Goal: Complete application form

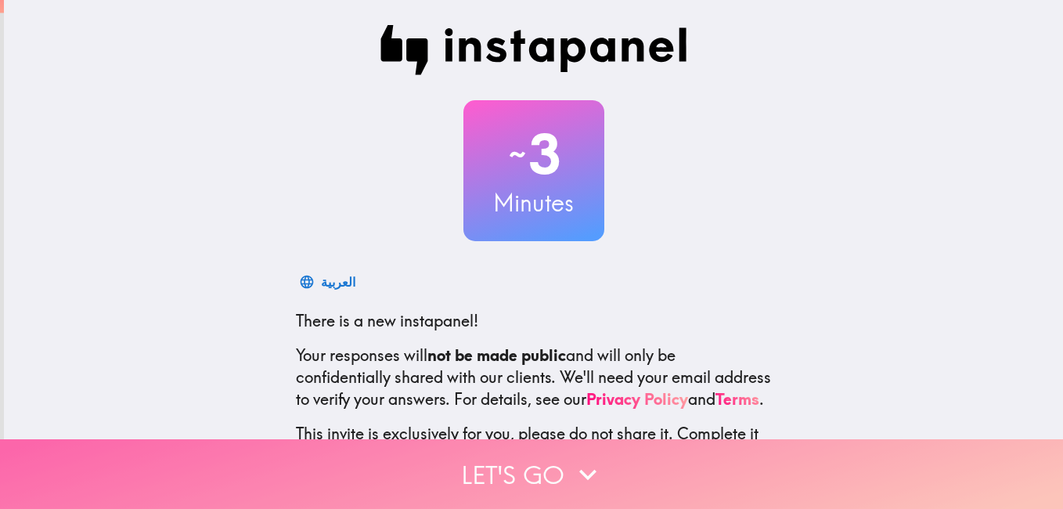
click at [538, 467] on button "Let's go" at bounding box center [531, 474] width 1063 height 70
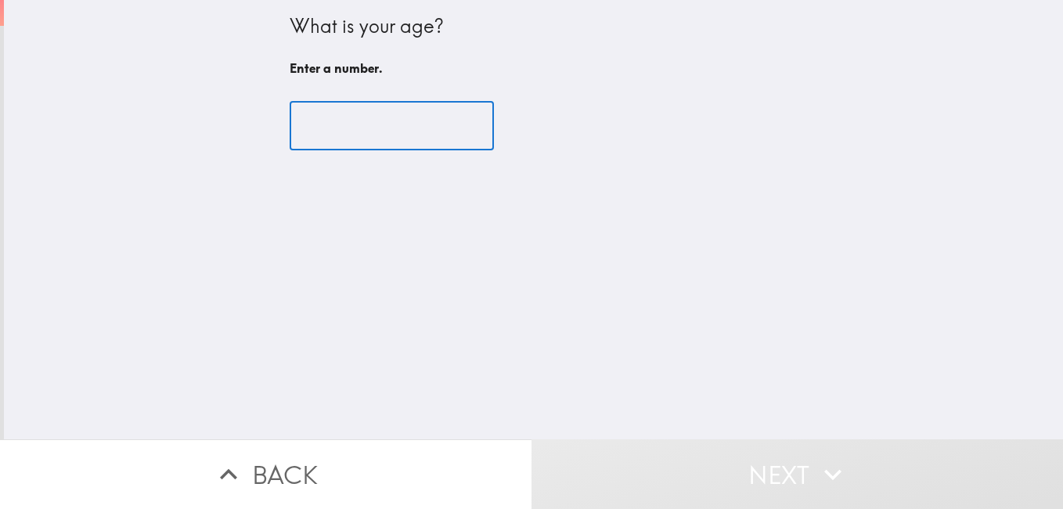
click at [377, 121] on input "number" at bounding box center [391, 126] width 204 height 49
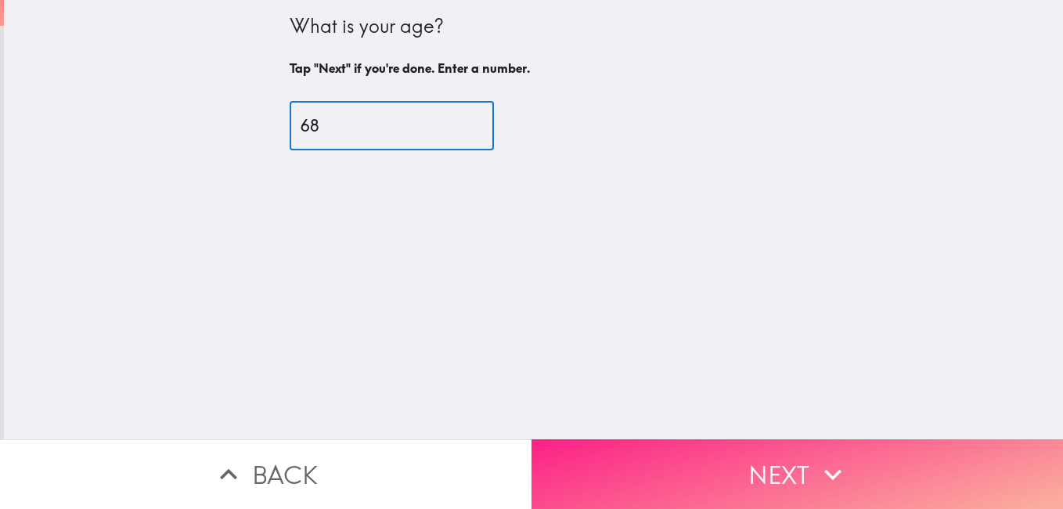
type input "68"
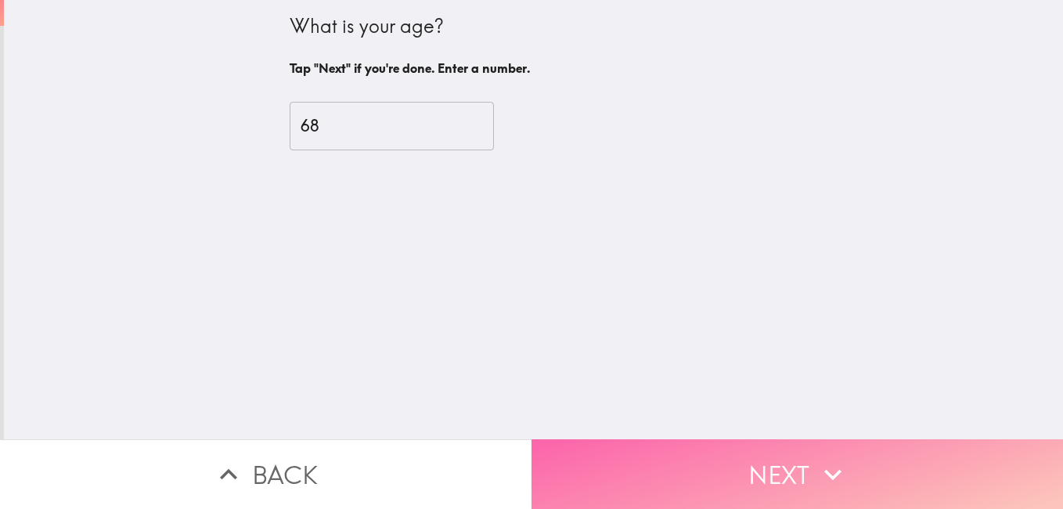
click at [683, 477] on button "Next" at bounding box center [796, 474] width 531 height 70
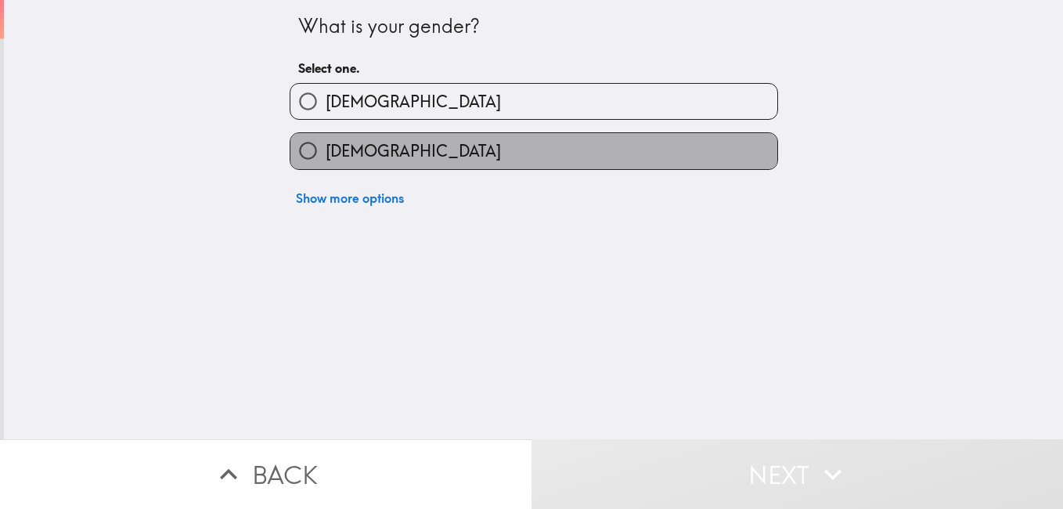
click at [554, 143] on label "[DEMOGRAPHIC_DATA]" at bounding box center [533, 150] width 487 height 35
click at [325, 143] on input "[DEMOGRAPHIC_DATA]" at bounding box center [307, 150] width 35 height 35
radio input "true"
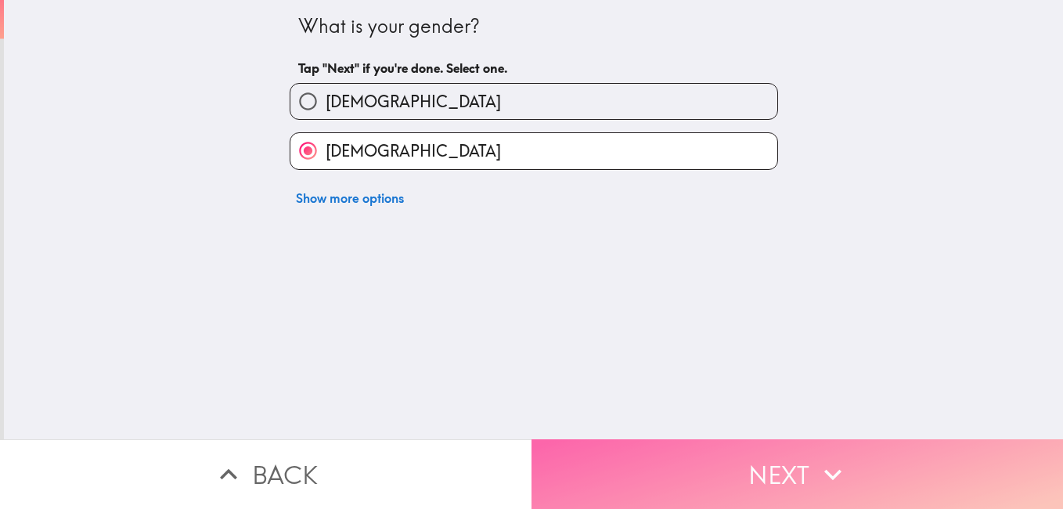
click at [766, 472] on button "Next" at bounding box center [796, 474] width 531 height 70
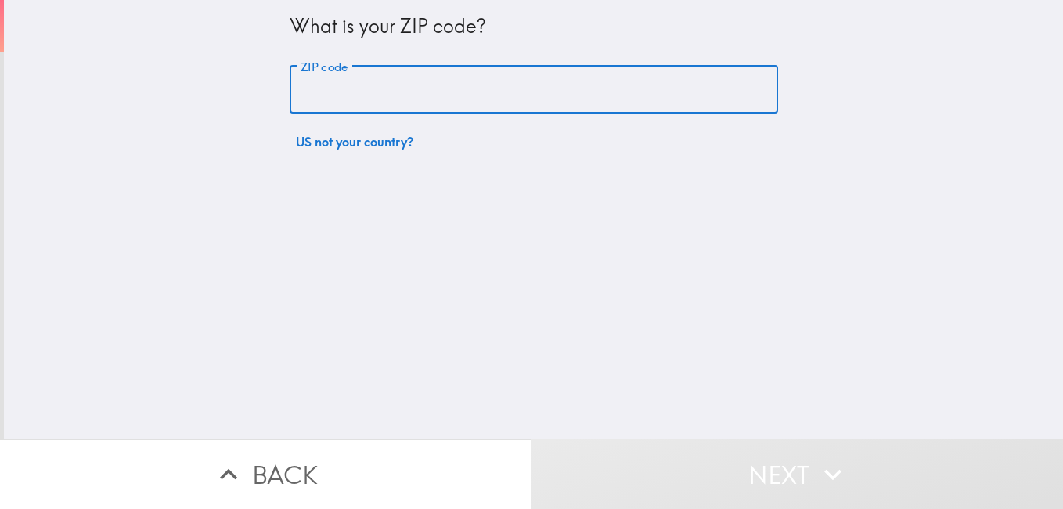
click at [509, 90] on input "ZIP code" at bounding box center [533, 90] width 488 height 49
type input "08224"
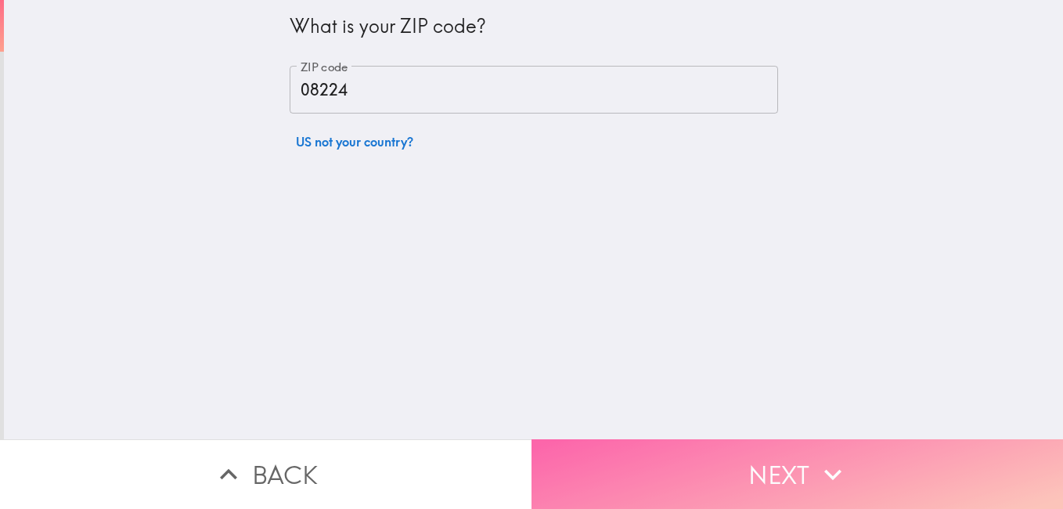
click at [787, 462] on button "Next" at bounding box center [796, 474] width 531 height 70
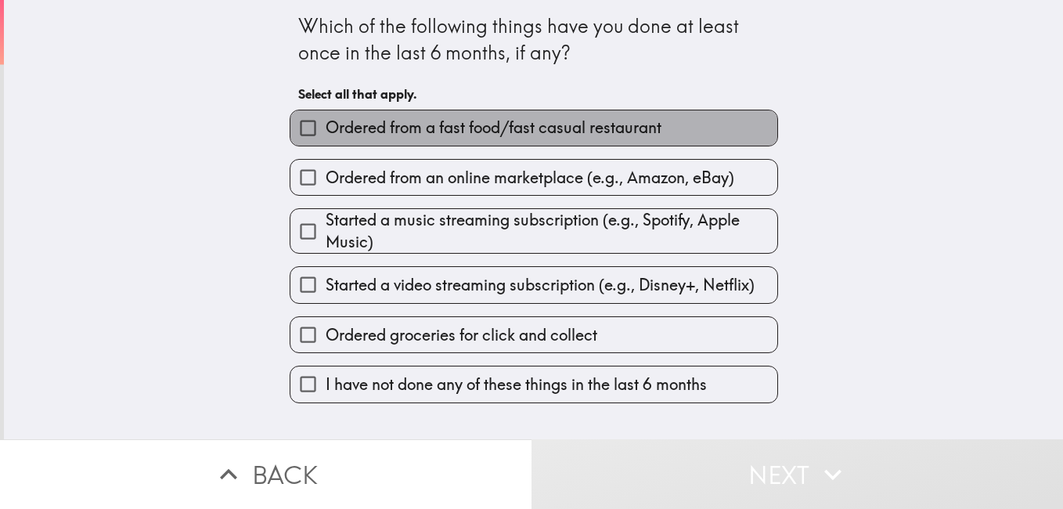
click at [709, 125] on label "Ordered from a fast food/fast casual restaurant" at bounding box center [533, 127] width 487 height 35
click at [325, 125] on input "Ordered from a fast food/fast casual restaurant" at bounding box center [307, 127] width 35 height 35
checkbox input "true"
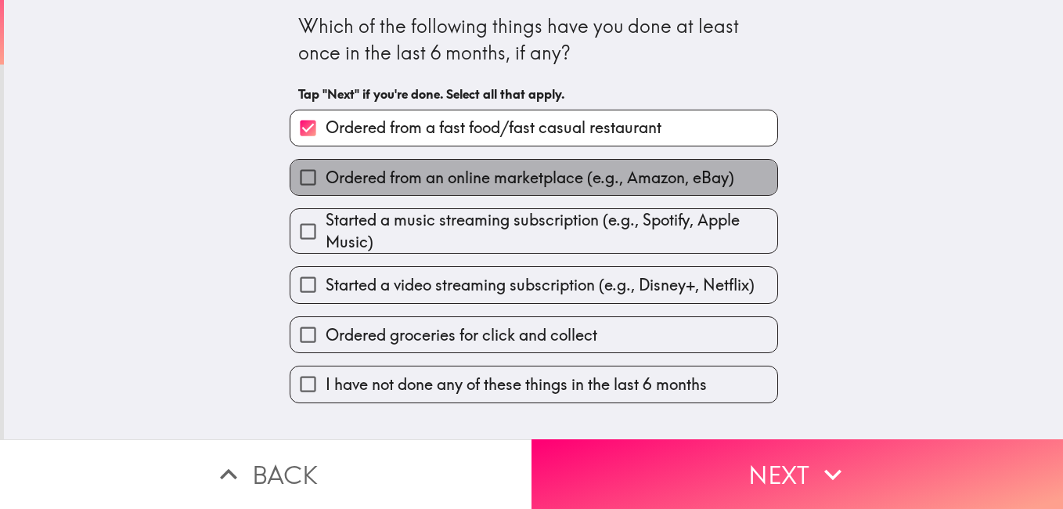
click at [707, 165] on label "Ordered from an online marketplace (e.g., Amazon, eBay)" at bounding box center [533, 177] width 487 height 35
click at [325, 165] on input "Ordered from an online marketplace (e.g., Amazon, eBay)" at bounding box center [307, 177] width 35 height 35
checkbox input "true"
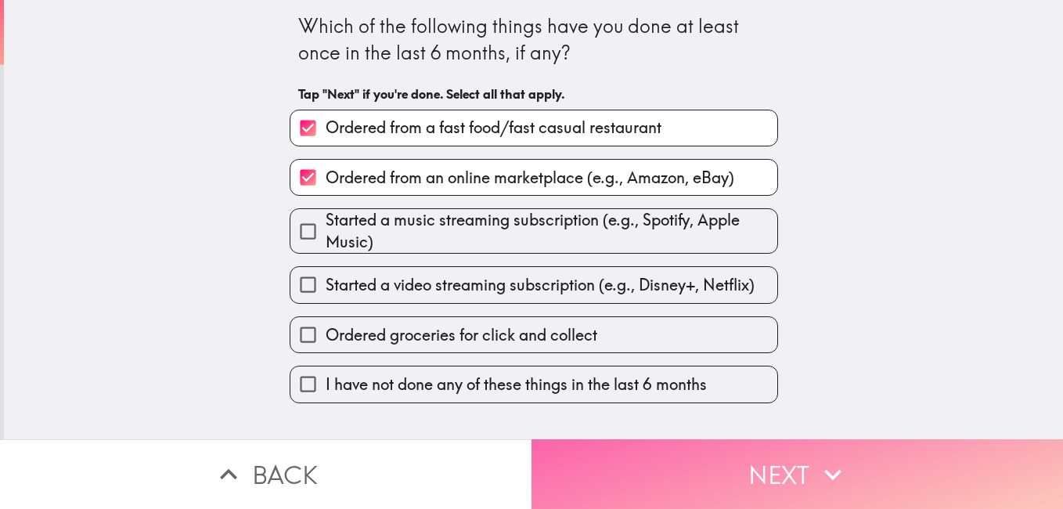
click at [776, 445] on button "Next" at bounding box center [796, 474] width 531 height 70
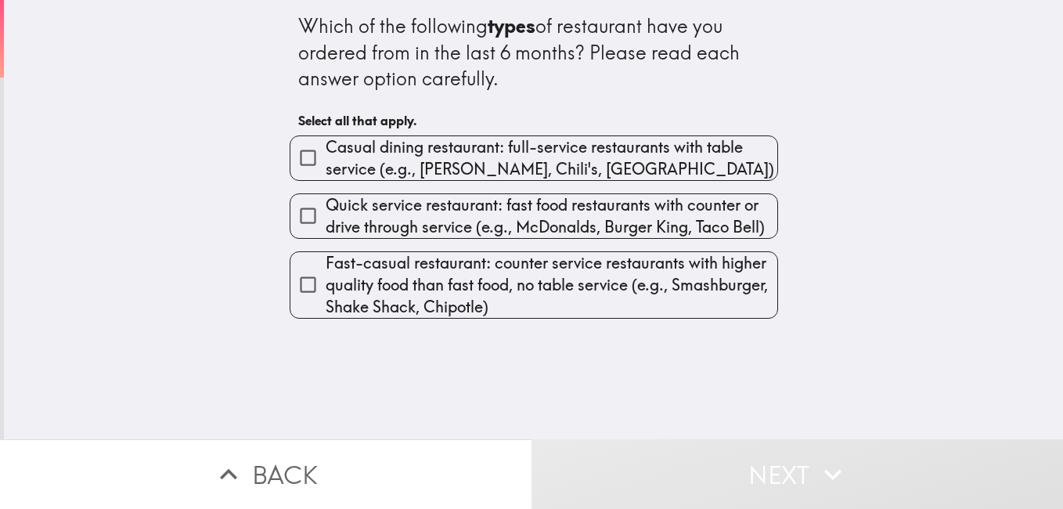
click at [784, 160] on div "Which of the following types of restaurant have you ordered from in the last 6 …" at bounding box center [533, 219] width 1059 height 439
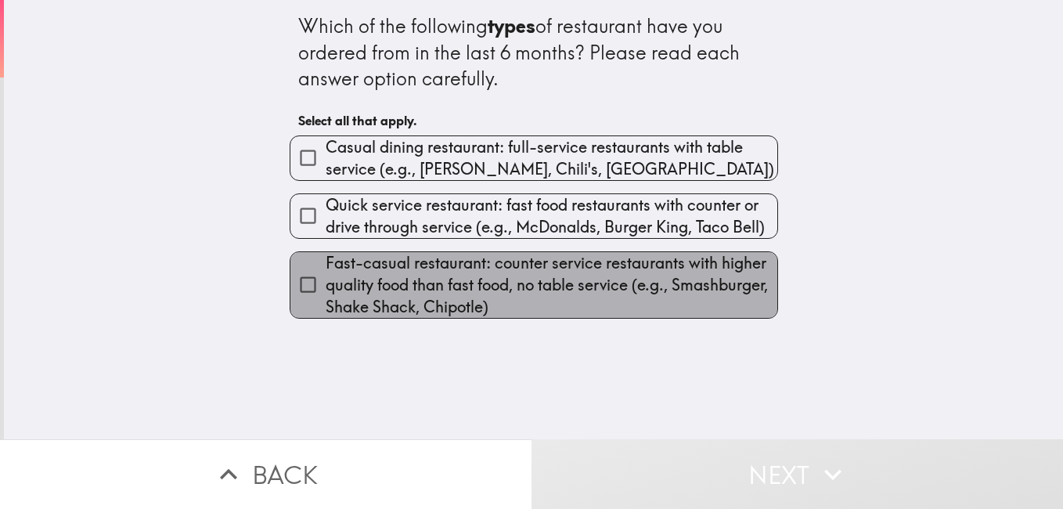
click at [689, 279] on span "Fast-casual restaurant: counter service restaurants with higher quality food th…" at bounding box center [550, 285] width 451 height 66
click at [325, 279] on input "Fast-casual restaurant: counter service restaurants with higher quality food th…" at bounding box center [307, 284] width 35 height 35
checkbox input "true"
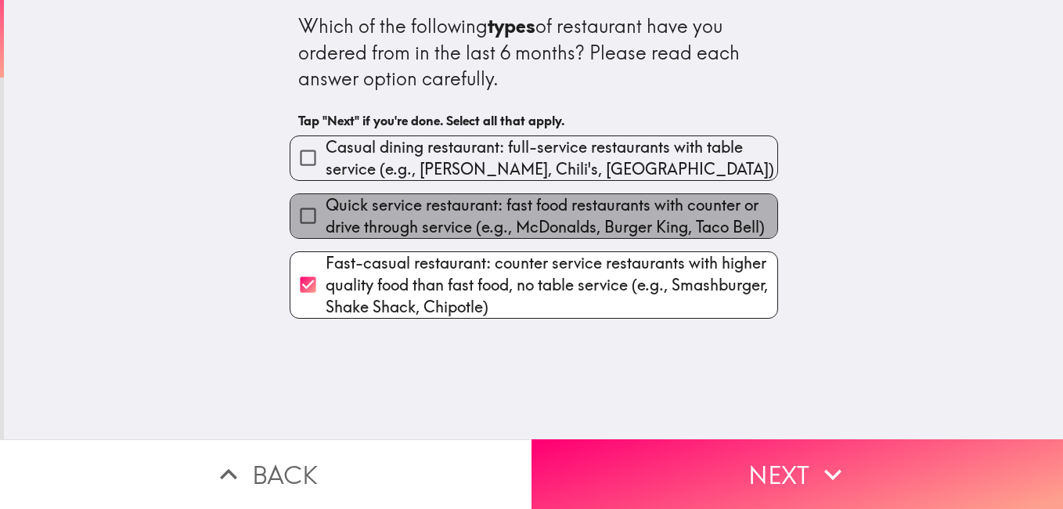
click at [692, 204] on span "Quick service restaurant: fast food restaurants with counter or drive through s…" at bounding box center [550, 216] width 451 height 44
click at [325, 204] on input "Quick service restaurant: fast food restaurants with counter or drive through s…" at bounding box center [307, 215] width 35 height 35
checkbox input "true"
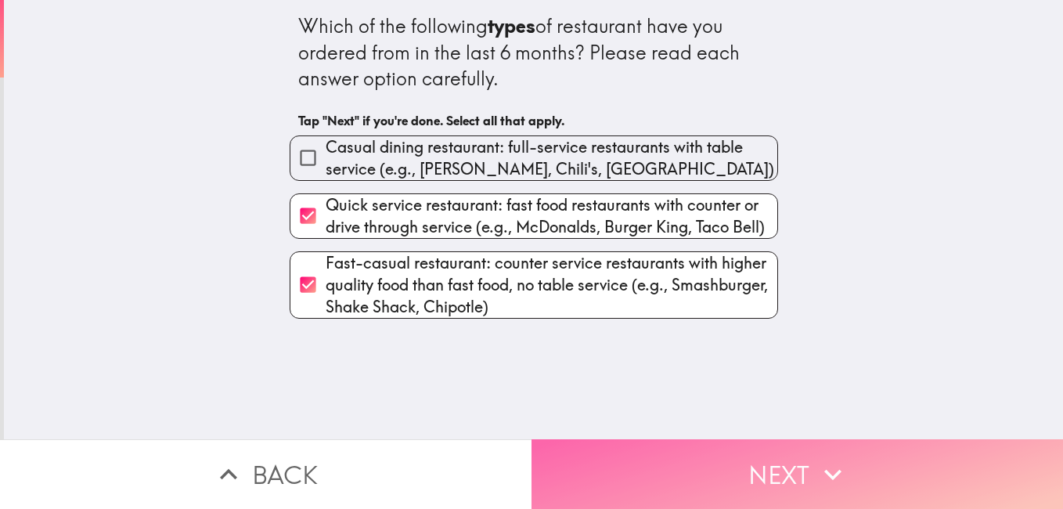
click at [778, 448] on button "Next" at bounding box center [796, 474] width 531 height 70
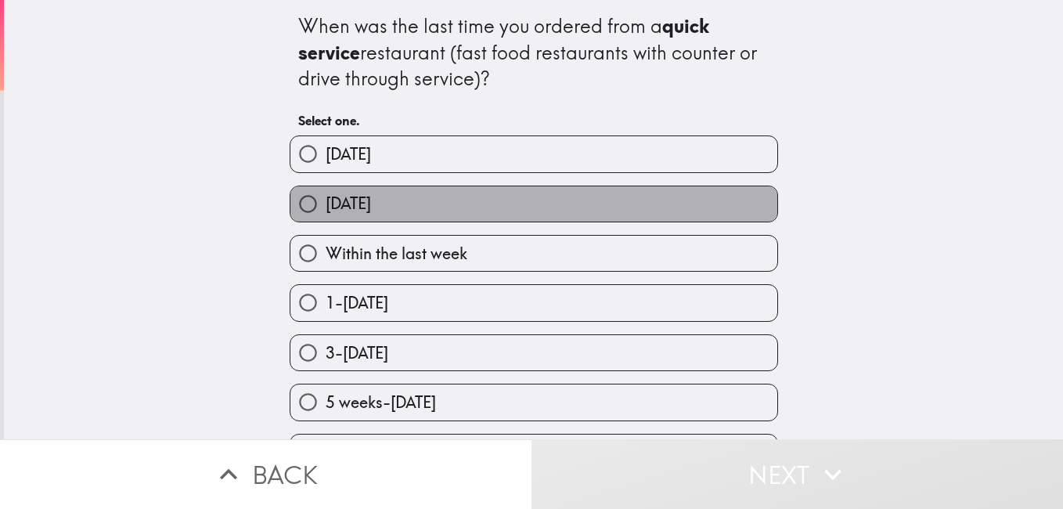
click at [624, 205] on label "[DATE]" at bounding box center [533, 203] width 487 height 35
click at [325, 205] on input "[DATE]" at bounding box center [307, 203] width 35 height 35
radio input "true"
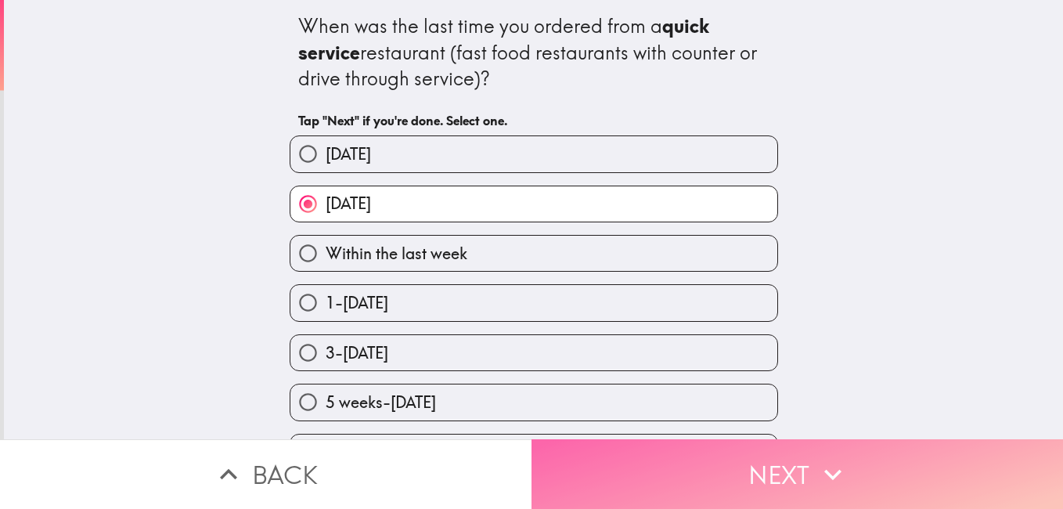
click at [793, 472] on button "Next" at bounding box center [796, 474] width 531 height 70
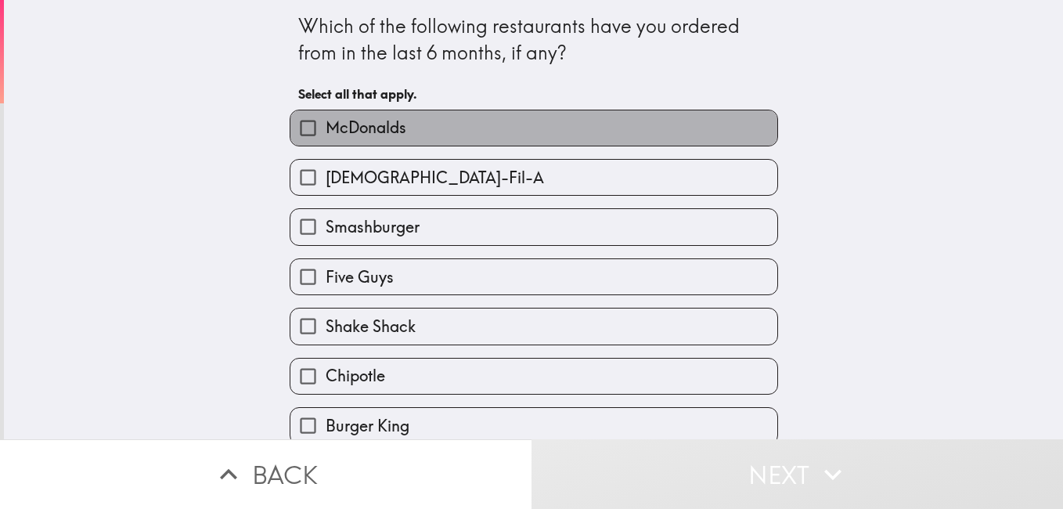
click at [722, 129] on label "McDonalds" at bounding box center [533, 127] width 487 height 35
click at [325, 129] on input "McDonalds" at bounding box center [307, 127] width 35 height 35
checkbox input "true"
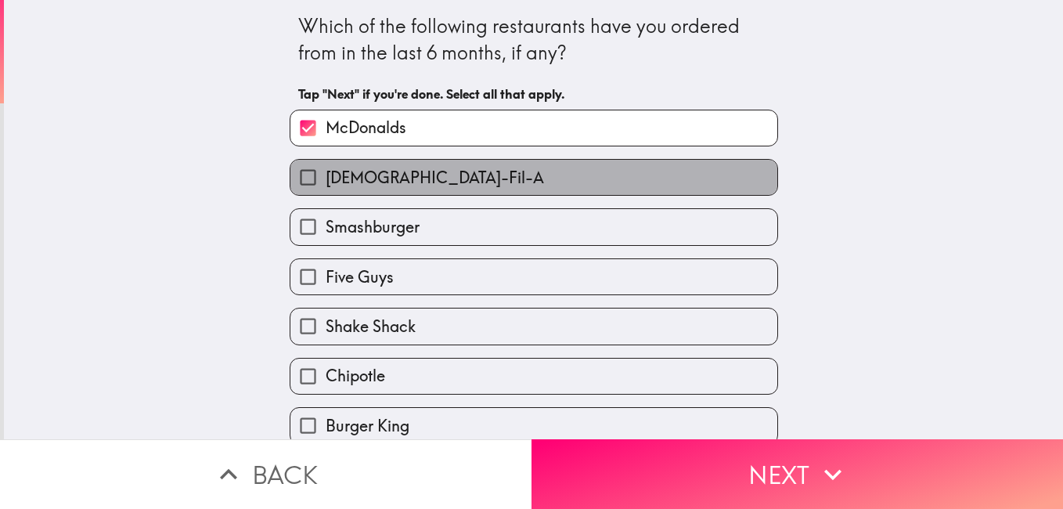
click at [688, 174] on label "[DEMOGRAPHIC_DATA]-Fil-A" at bounding box center [533, 177] width 487 height 35
click at [325, 174] on input "[DEMOGRAPHIC_DATA]-Fil-A" at bounding box center [307, 177] width 35 height 35
checkbox input "true"
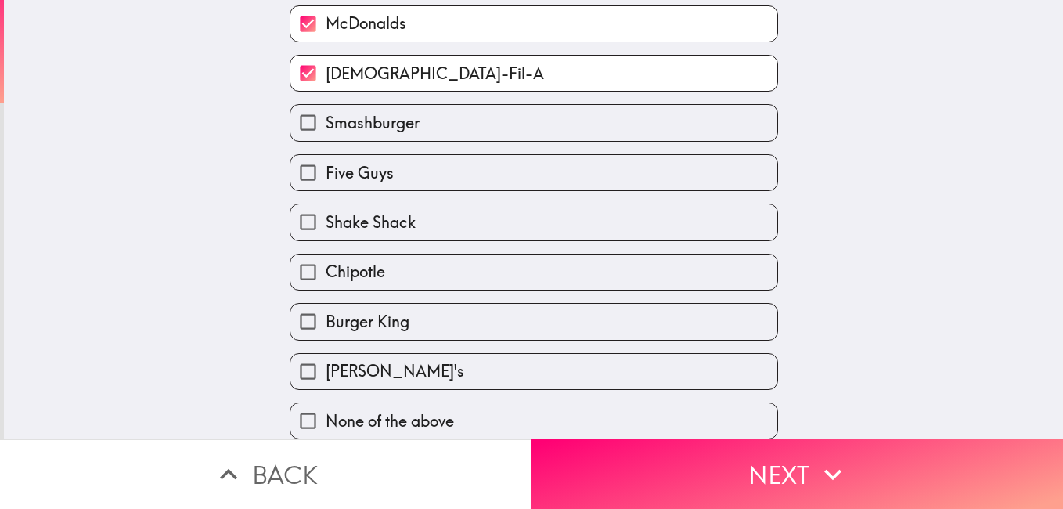
scroll to position [116, 0]
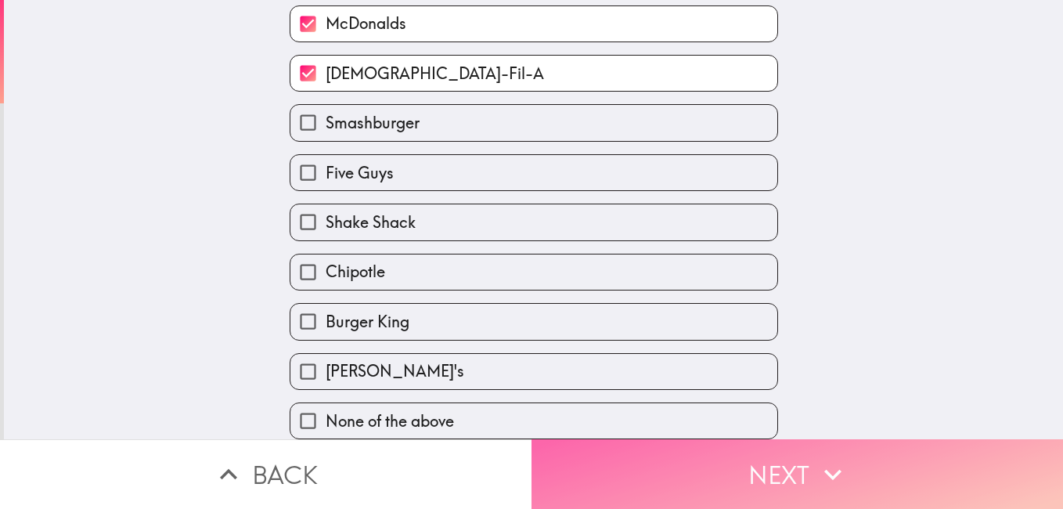
click at [764, 447] on button "Next" at bounding box center [796, 474] width 531 height 70
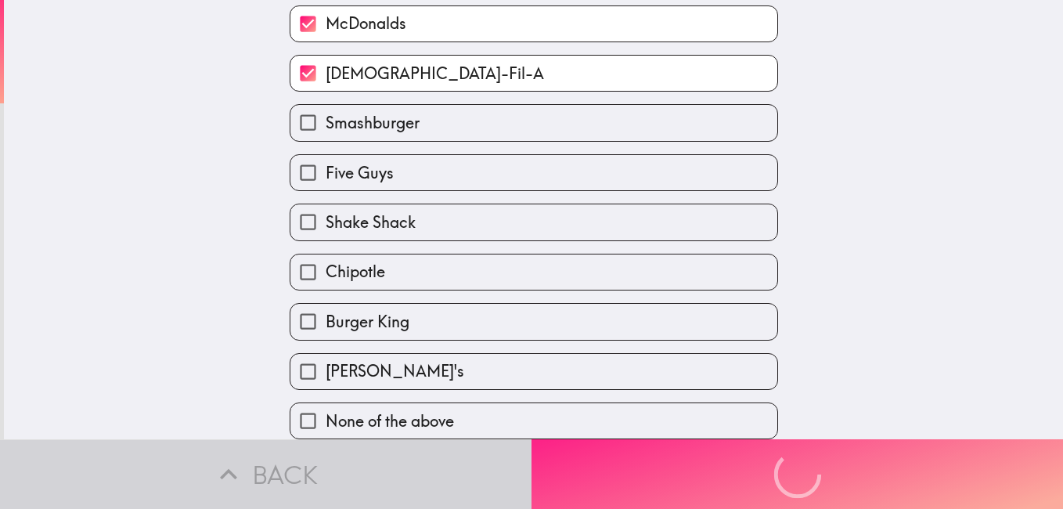
scroll to position [0, 0]
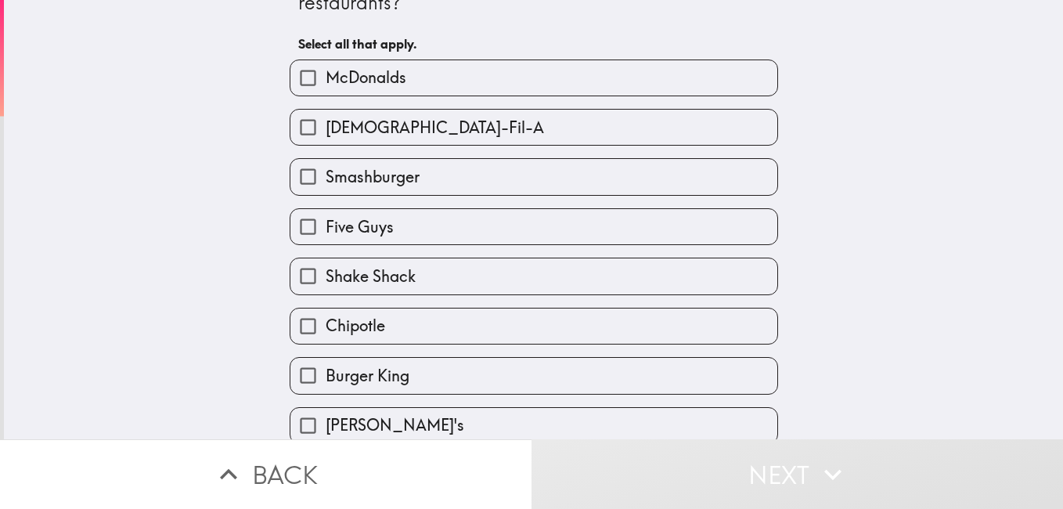
scroll to position [116, 0]
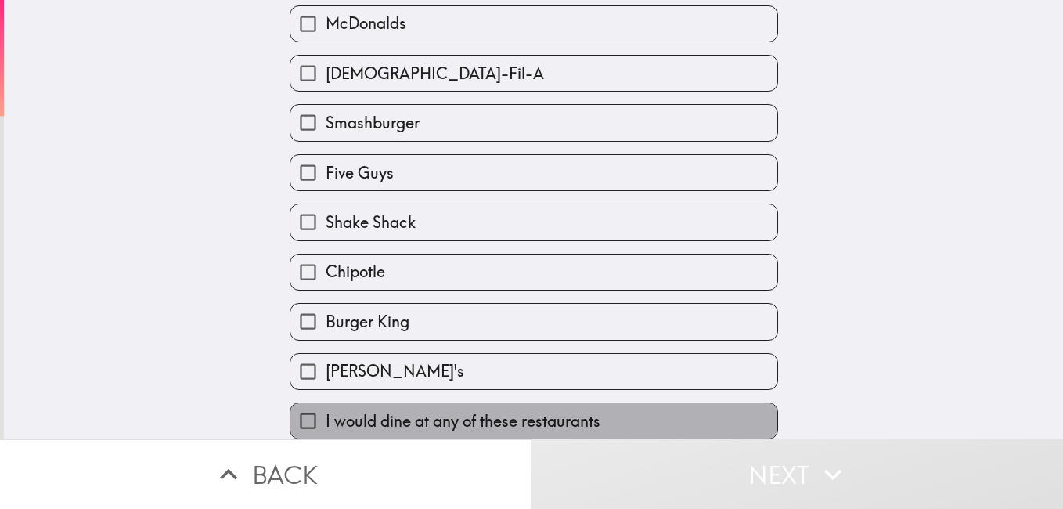
click at [649, 405] on label "I would dine at any of these restaurants" at bounding box center [533, 420] width 487 height 35
click at [325, 405] on input "I would dine at any of these restaurants" at bounding box center [307, 420] width 35 height 35
checkbox input "true"
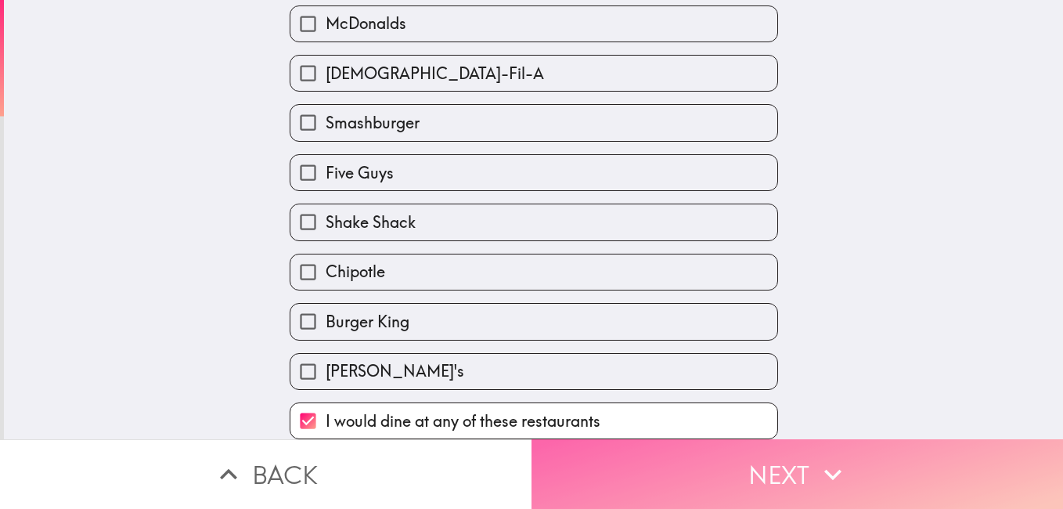
click at [718, 468] on button "Next" at bounding box center [796, 474] width 531 height 70
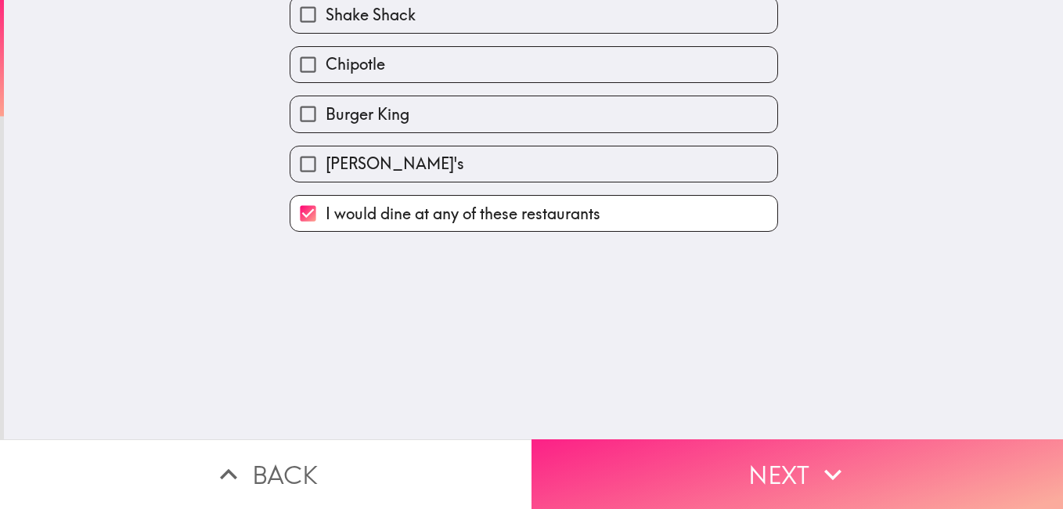
scroll to position [0, 0]
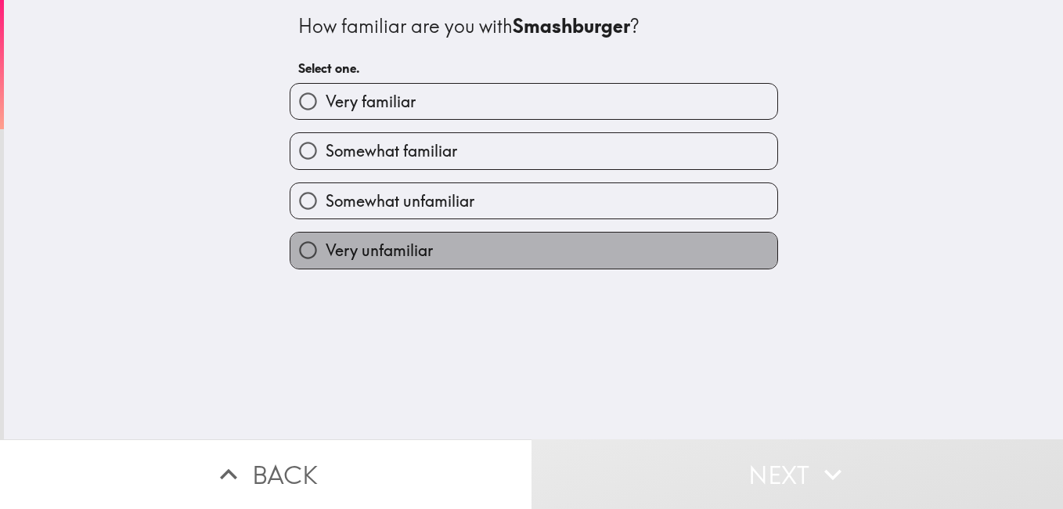
click at [633, 250] on label "Very unfamiliar" at bounding box center [533, 249] width 487 height 35
click at [325, 250] on input "Very unfamiliar" at bounding box center [307, 249] width 35 height 35
radio input "true"
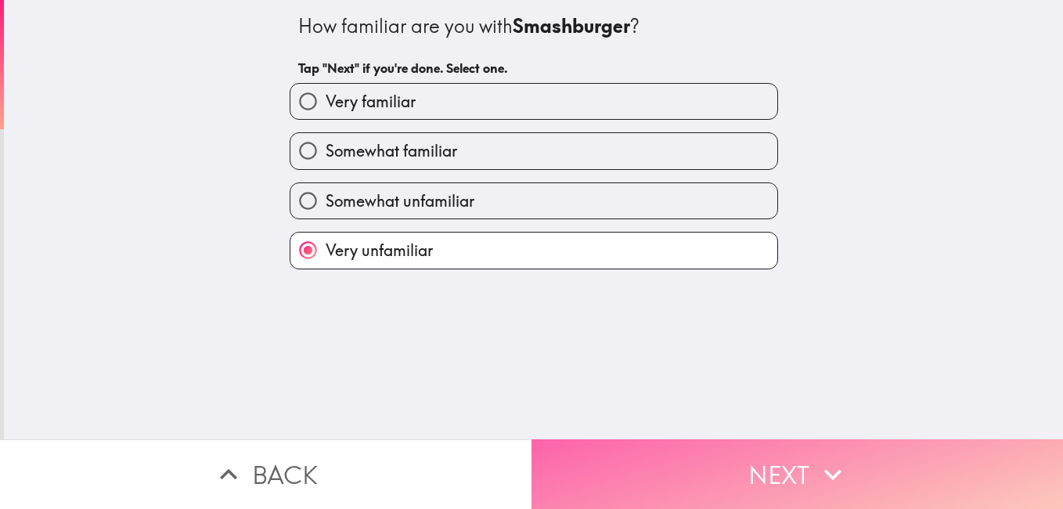
click at [755, 454] on button "Next" at bounding box center [796, 474] width 531 height 70
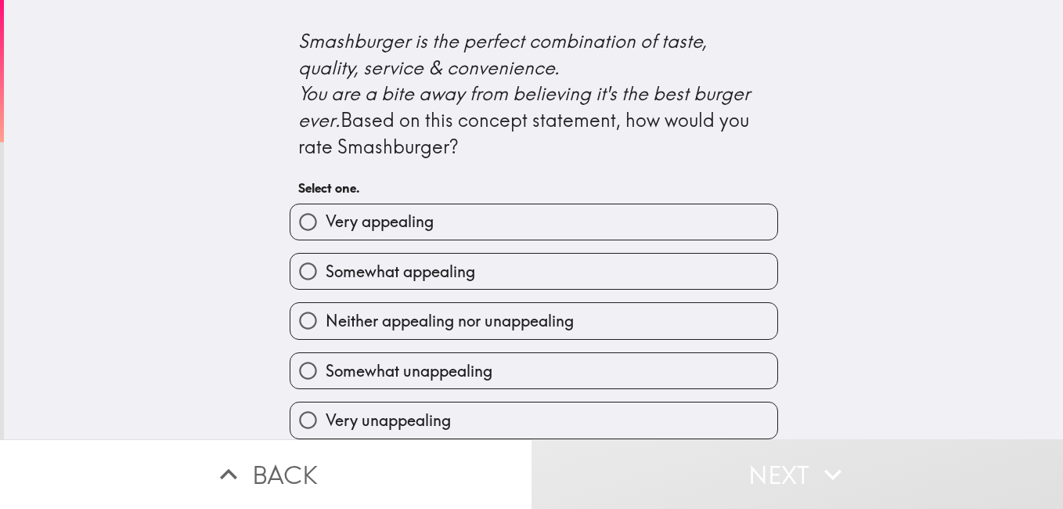
scroll to position [732, 0]
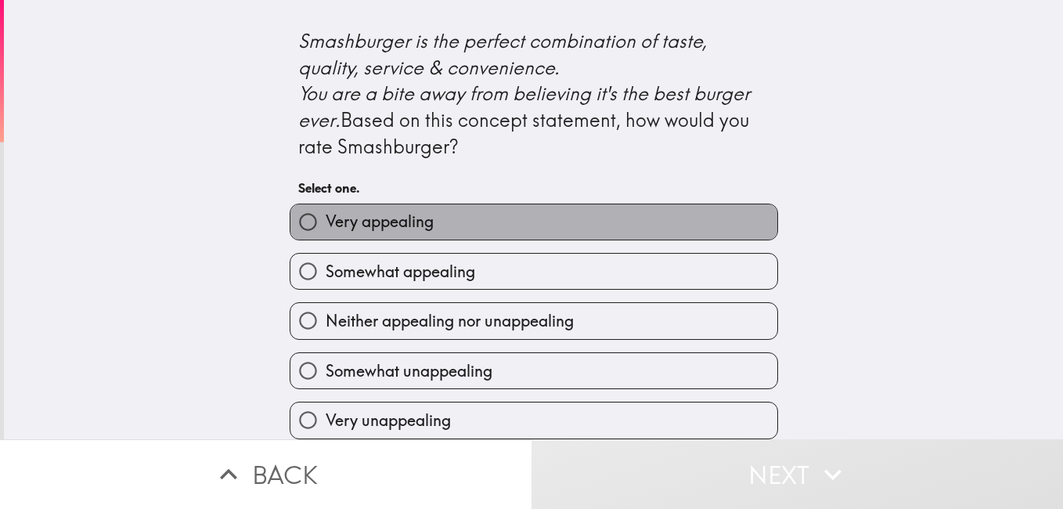
click at [584, 212] on label "Very appealing" at bounding box center [533, 221] width 487 height 35
click at [325, 212] on input "Very appealing" at bounding box center [307, 221] width 35 height 35
radio input "true"
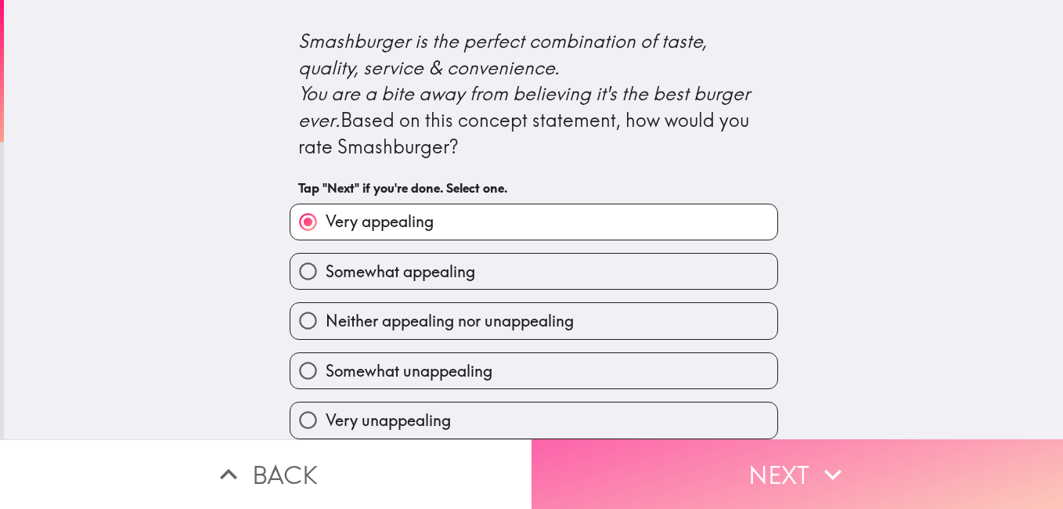
click at [780, 451] on button "Next" at bounding box center [796, 474] width 531 height 70
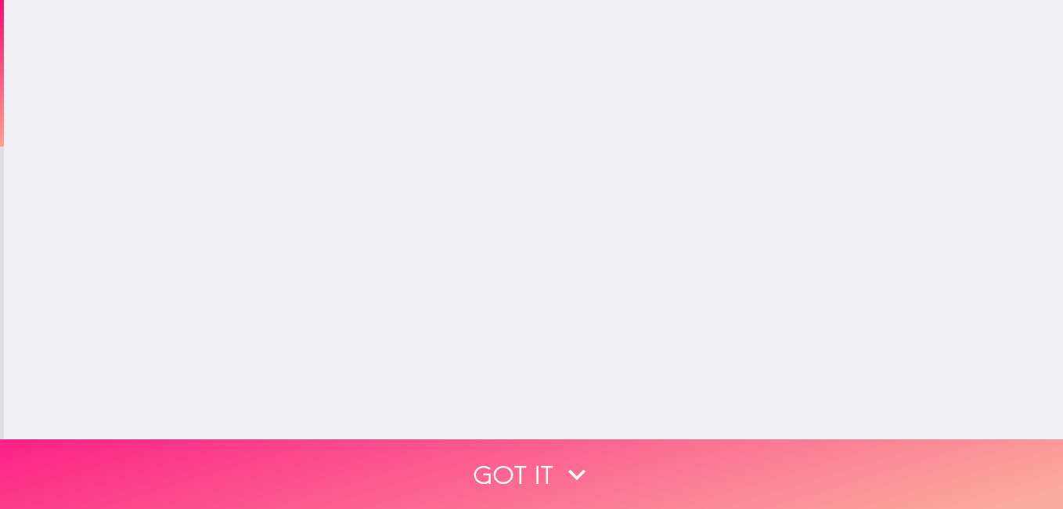
scroll to position [0, 0]
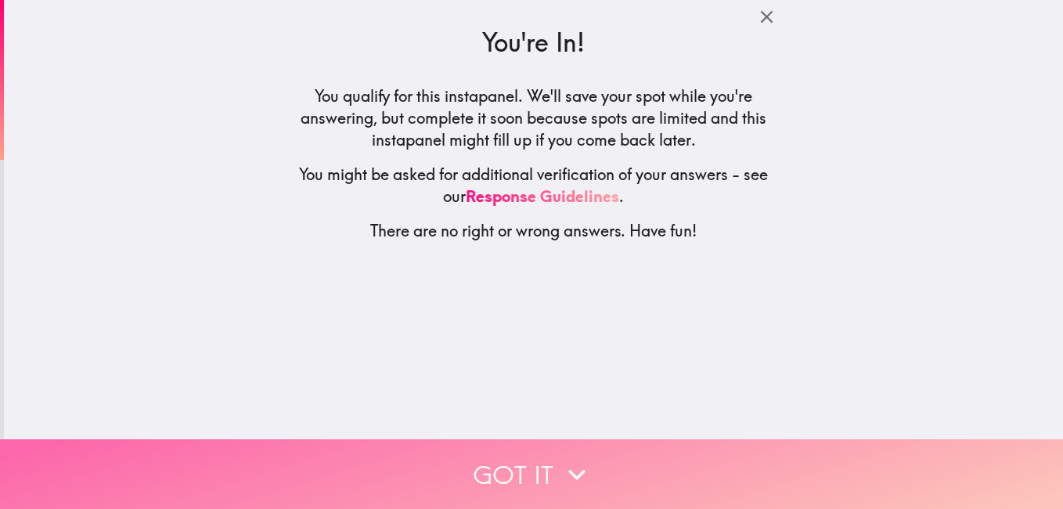
click at [538, 472] on button "Got it" at bounding box center [531, 474] width 1063 height 70
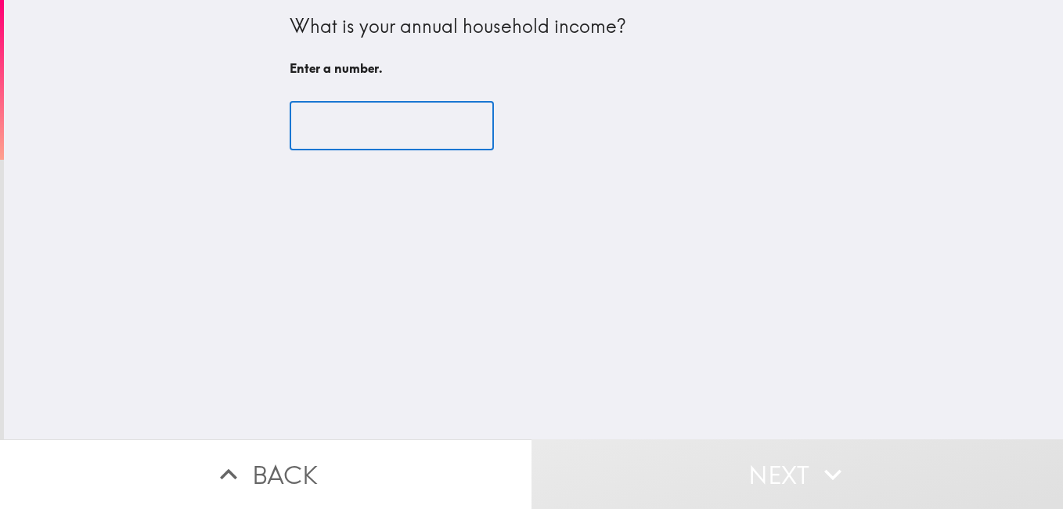
click at [371, 121] on input "number" at bounding box center [391, 126] width 204 height 49
click at [395, 117] on input "number" at bounding box center [391, 126] width 204 height 49
type input "9"
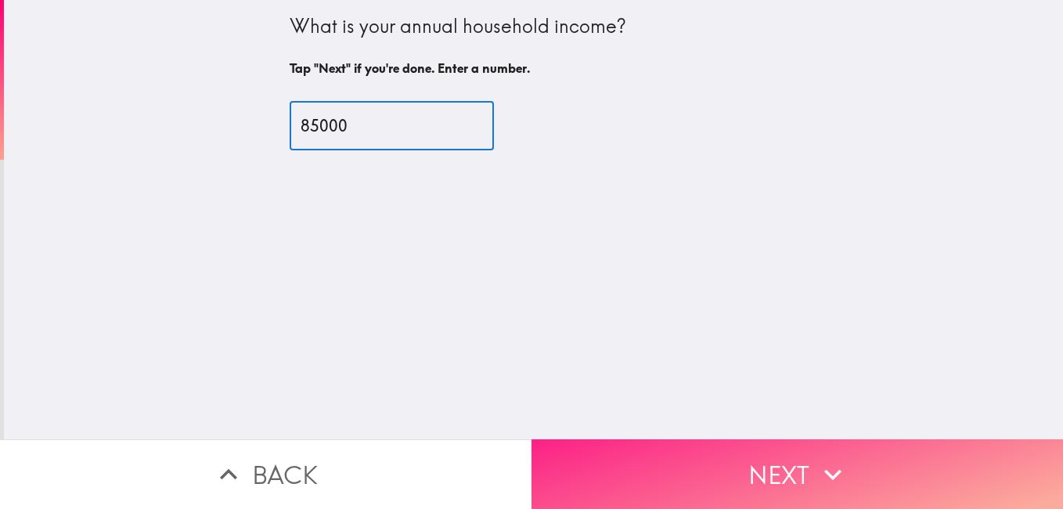
type input "85000"
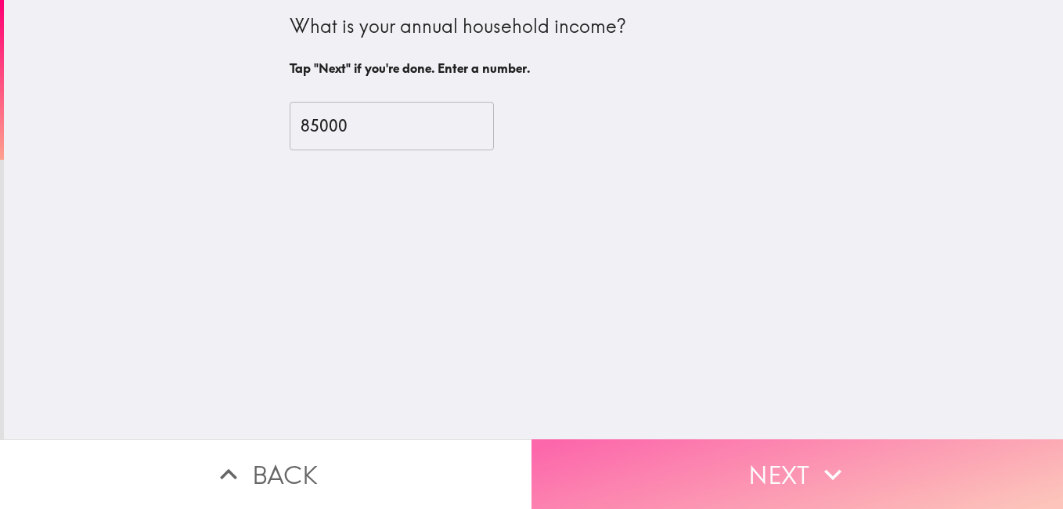
click at [657, 464] on button "Next" at bounding box center [796, 474] width 531 height 70
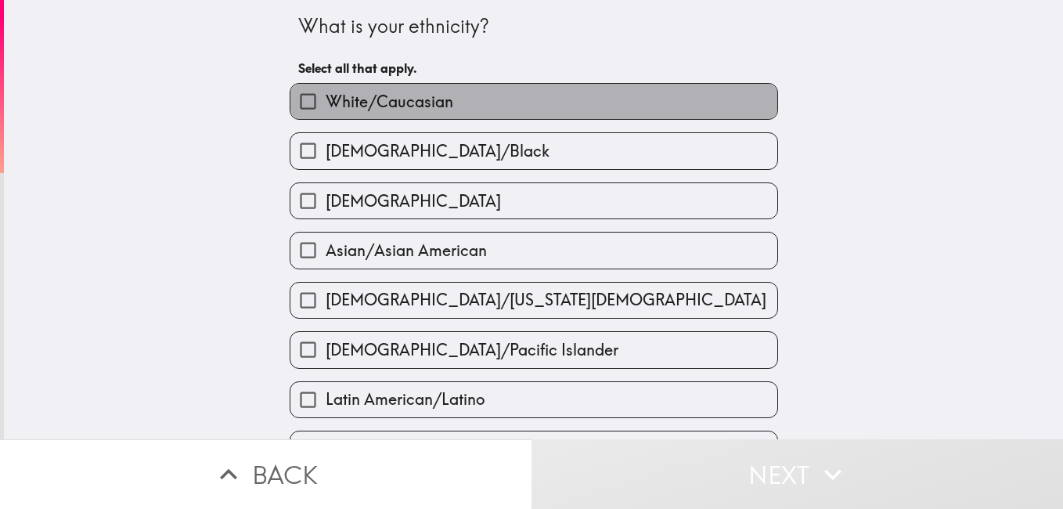
click at [543, 90] on label "White/Caucasian" at bounding box center [533, 101] width 487 height 35
click at [325, 90] on input "White/Caucasian" at bounding box center [307, 101] width 35 height 35
checkbox input "true"
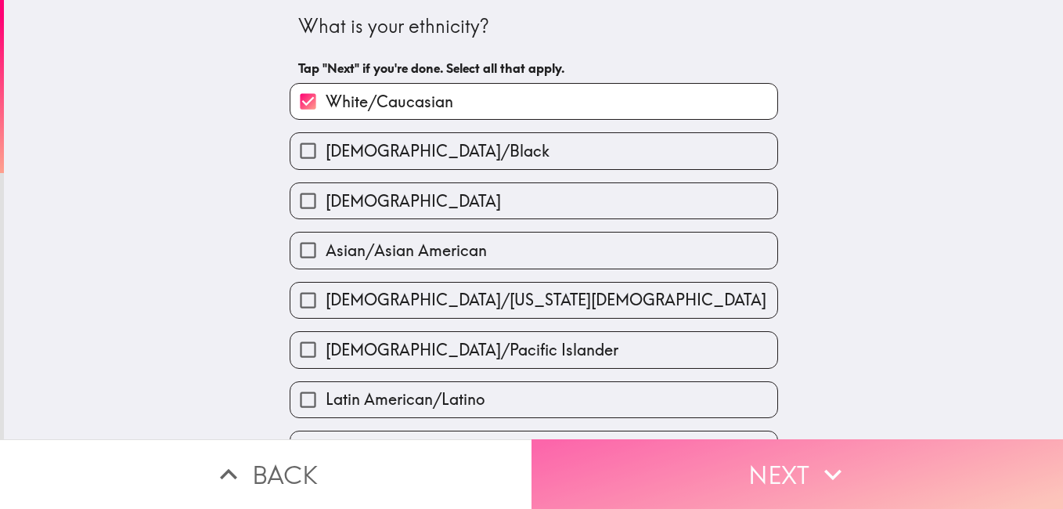
click at [756, 461] on button "Next" at bounding box center [796, 474] width 531 height 70
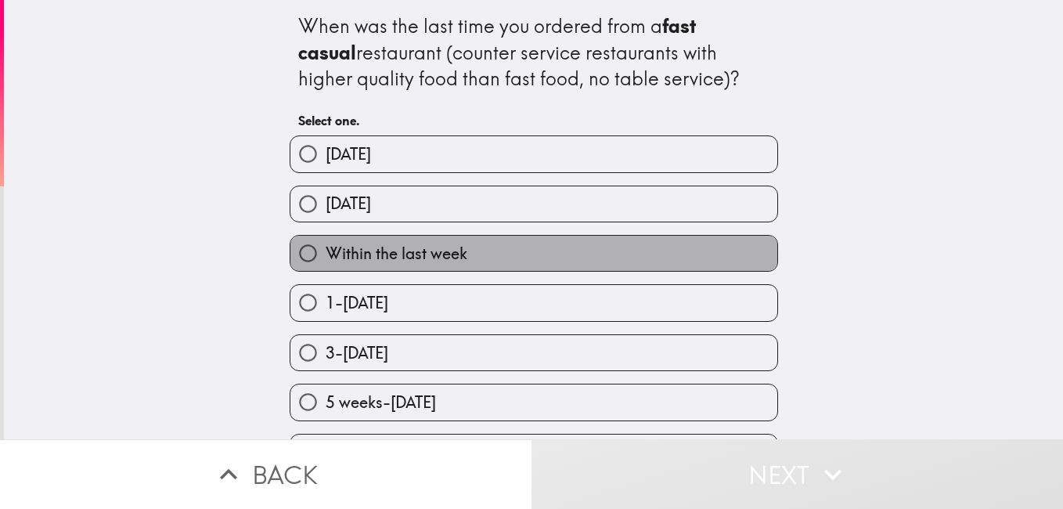
click at [636, 255] on label "Within the last week" at bounding box center [533, 253] width 487 height 35
click at [325, 255] on input "Within the last week" at bounding box center [307, 253] width 35 height 35
radio input "true"
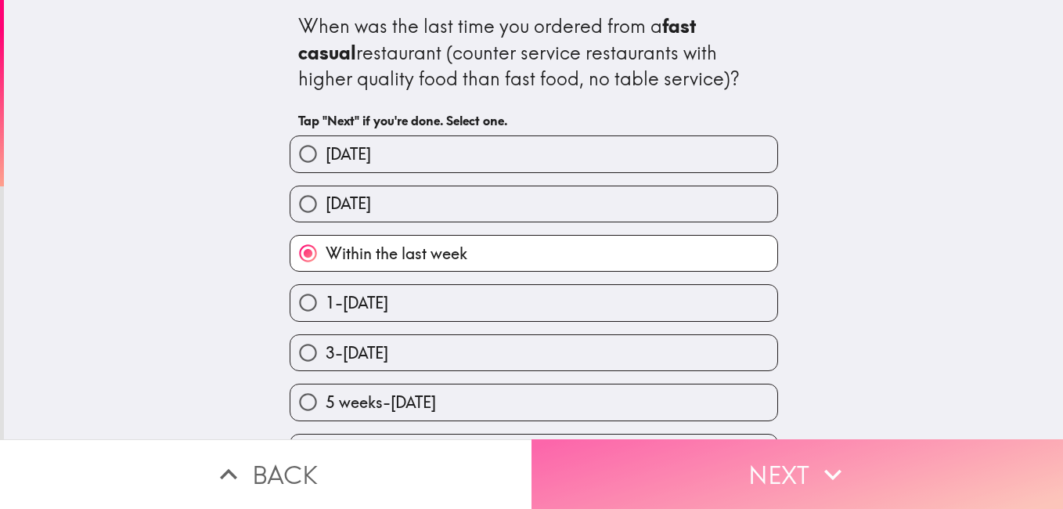
click at [726, 475] on button "Next" at bounding box center [796, 474] width 531 height 70
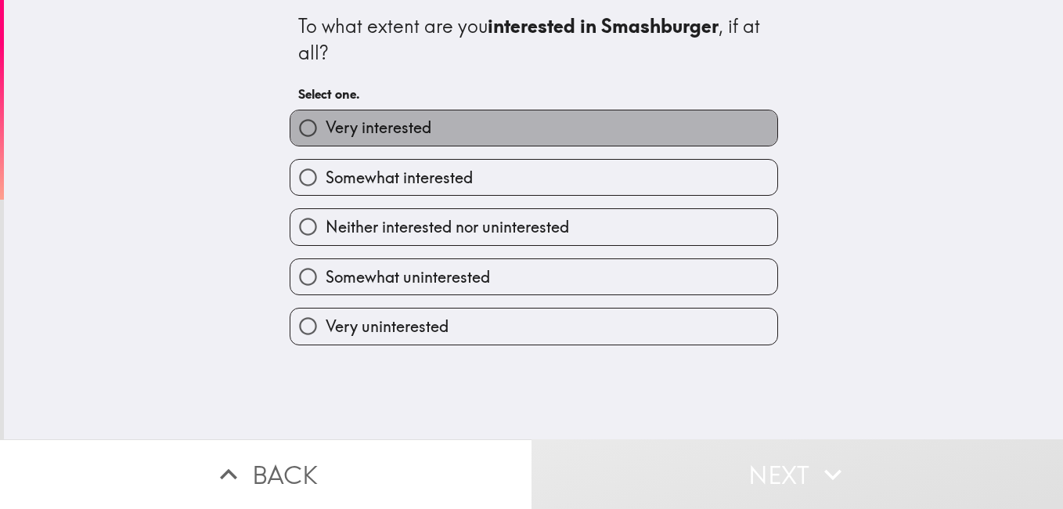
click at [590, 122] on label "Very interested" at bounding box center [533, 127] width 487 height 35
click at [325, 122] on input "Very interested" at bounding box center [307, 127] width 35 height 35
radio input "true"
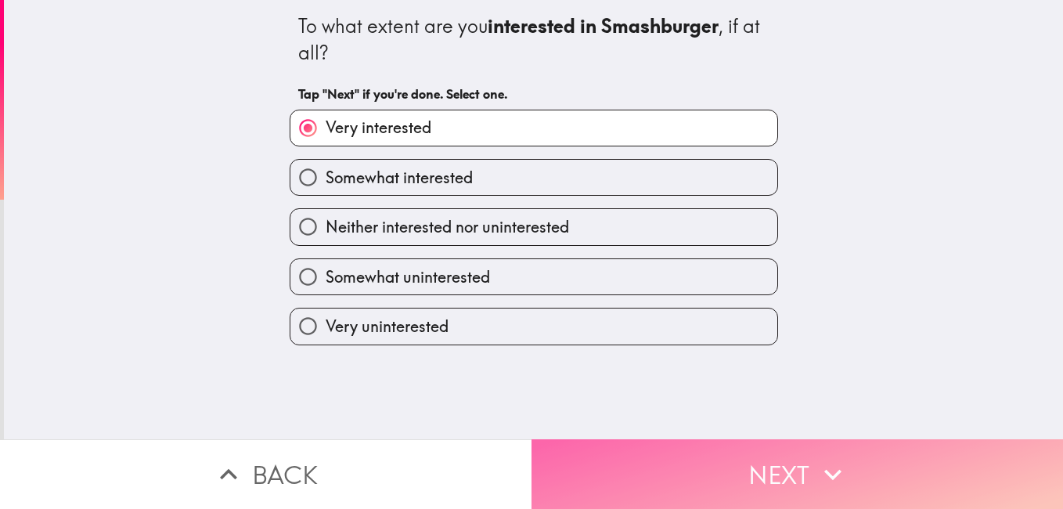
click at [713, 475] on button "Next" at bounding box center [796, 474] width 531 height 70
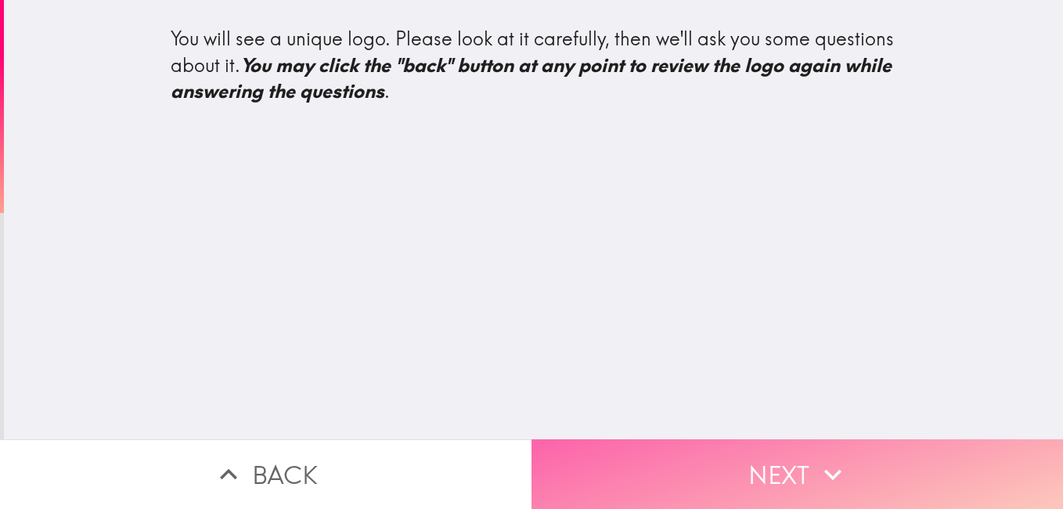
click at [801, 466] on button "Next" at bounding box center [796, 474] width 531 height 70
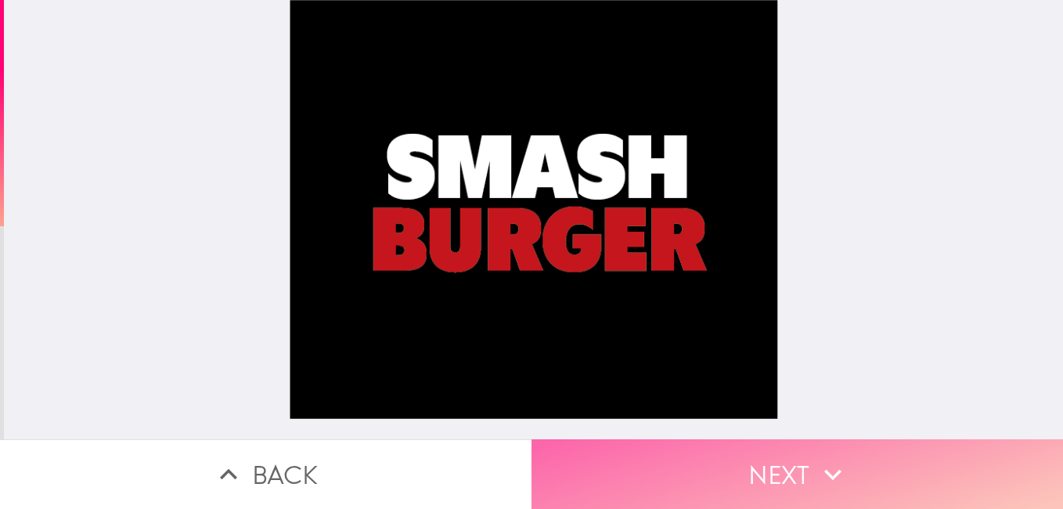
drag, startPoint x: 1055, startPoint y: 484, endPoint x: 723, endPoint y: 473, distance: 331.9
click at [723, 473] on button "Next" at bounding box center [796, 474] width 531 height 70
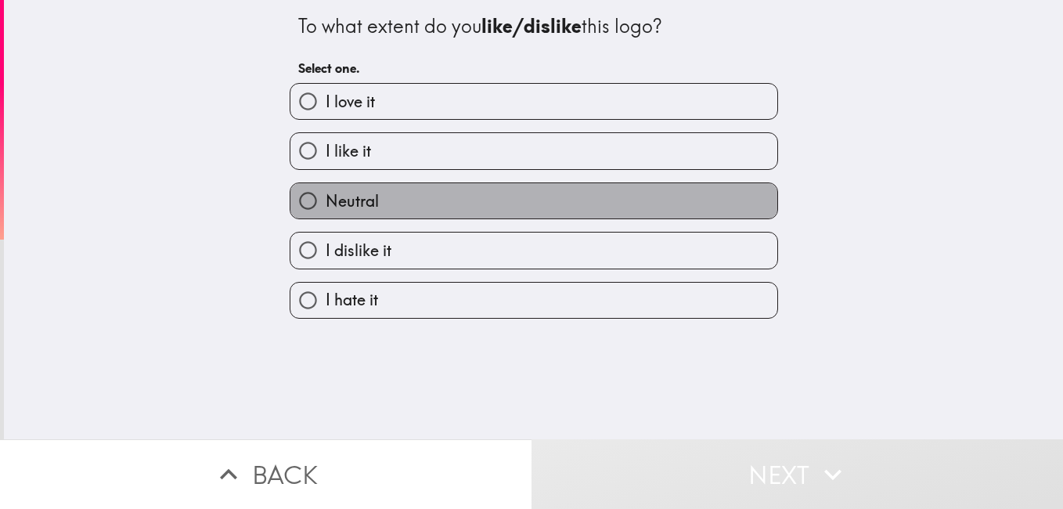
click at [498, 198] on label "Neutral" at bounding box center [533, 200] width 487 height 35
click at [325, 198] on input "Neutral" at bounding box center [307, 200] width 35 height 35
radio input "true"
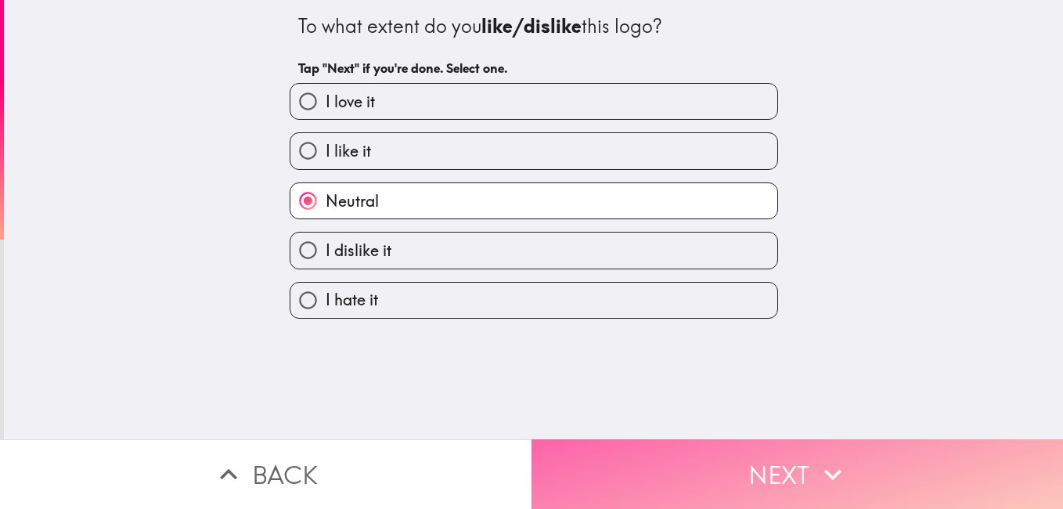
click at [691, 445] on button "Next" at bounding box center [796, 474] width 531 height 70
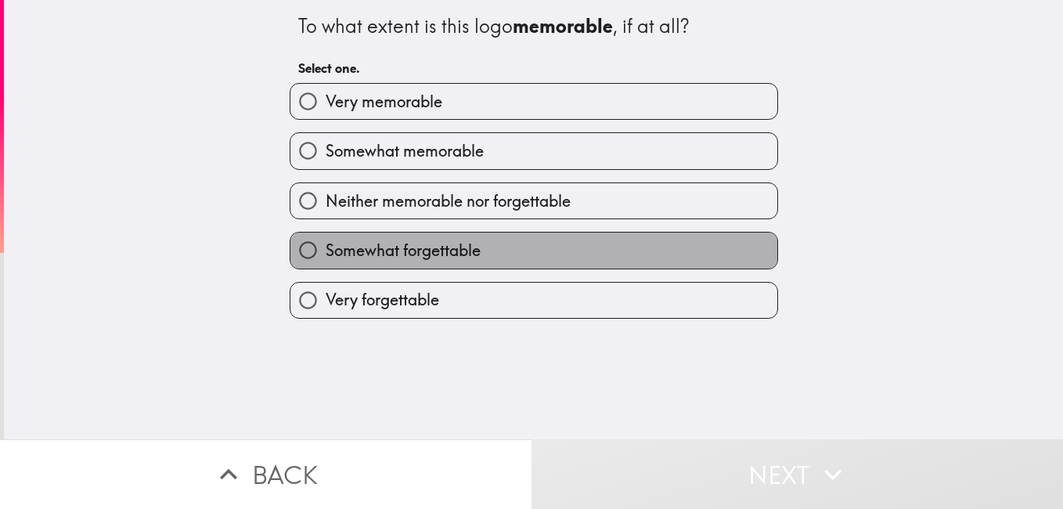
click at [596, 240] on label "Somewhat forgettable" at bounding box center [533, 249] width 487 height 35
click at [325, 240] on input "Somewhat forgettable" at bounding box center [307, 249] width 35 height 35
radio input "true"
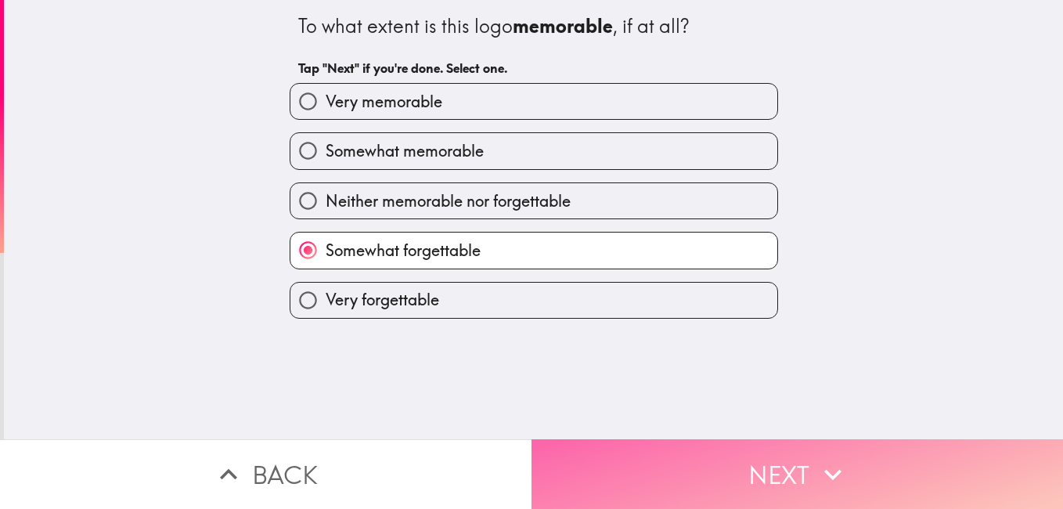
click at [744, 463] on button "Next" at bounding box center [796, 474] width 531 height 70
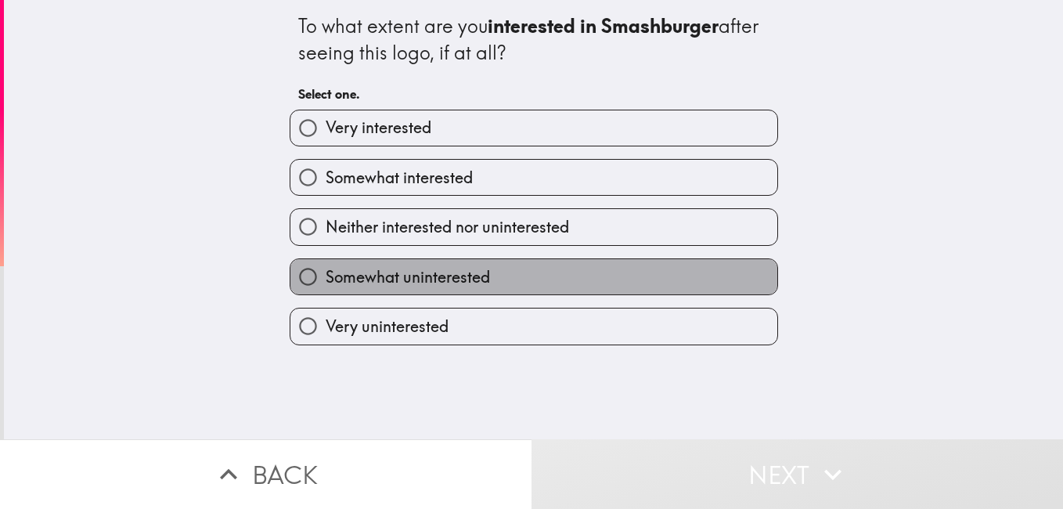
click at [606, 264] on label "Somewhat uninterested" at bounding box center [533, 276] width 487 height 35
click at [325, 264] on input "Somewhat uninterested" at bounding box center [307, 276] width 35 height 35
radio input "true"
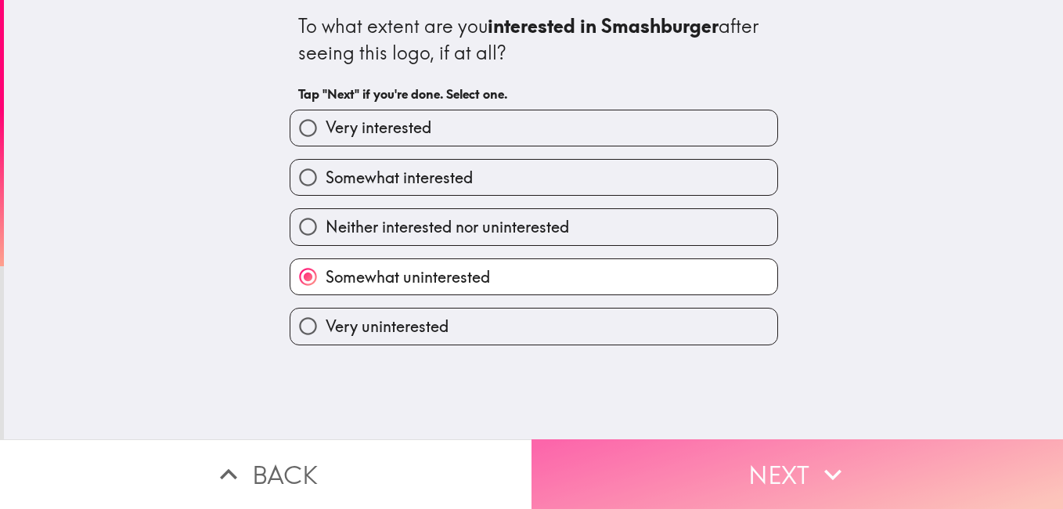
click at [711, 478] on button "Next" at bounding box center [796, 474] width 531 height 70
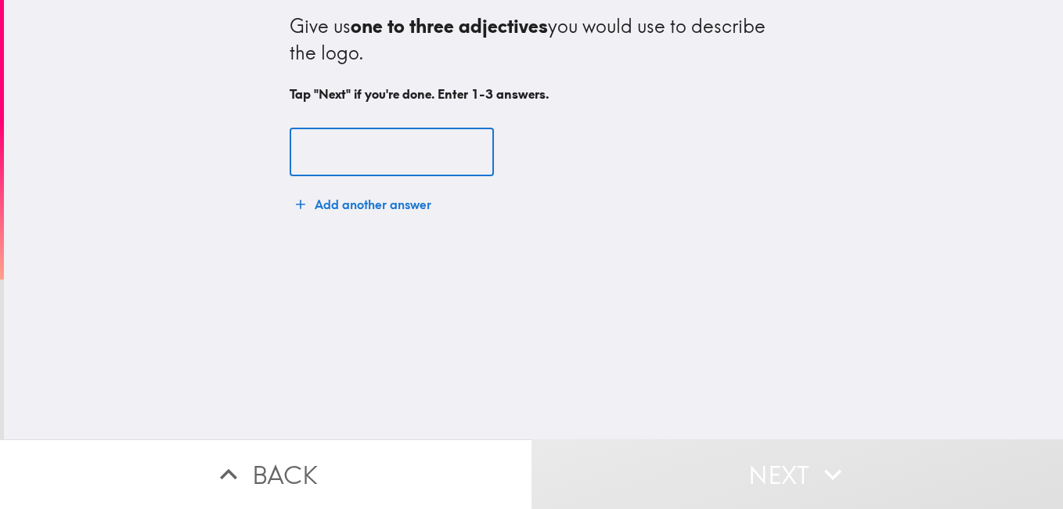
click at [383, 156] on input "text" at bounding box center [391, 152] width 204 height 49
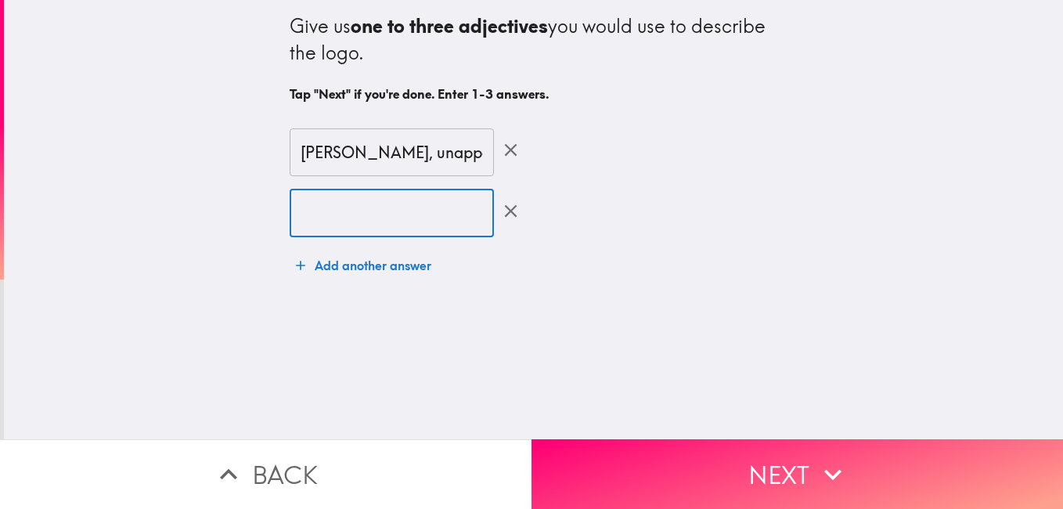
click at [415, 226] on input "text" at bounding box center [391, 213] width 204 height 49
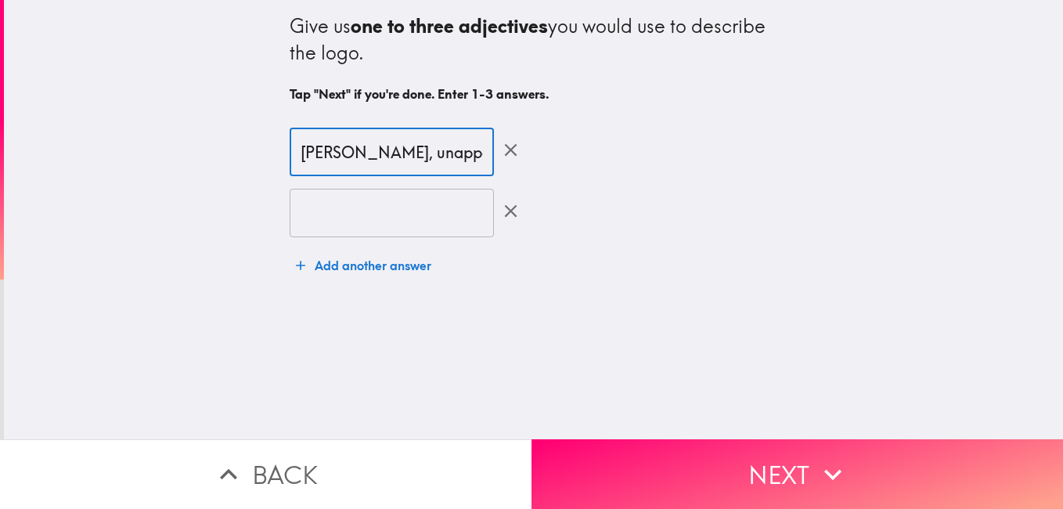
click at [335, 152] on input "[PERSON_NAME], unappealing" at bounding box center [391, 152] width 204 height 49
type input "unappealing"
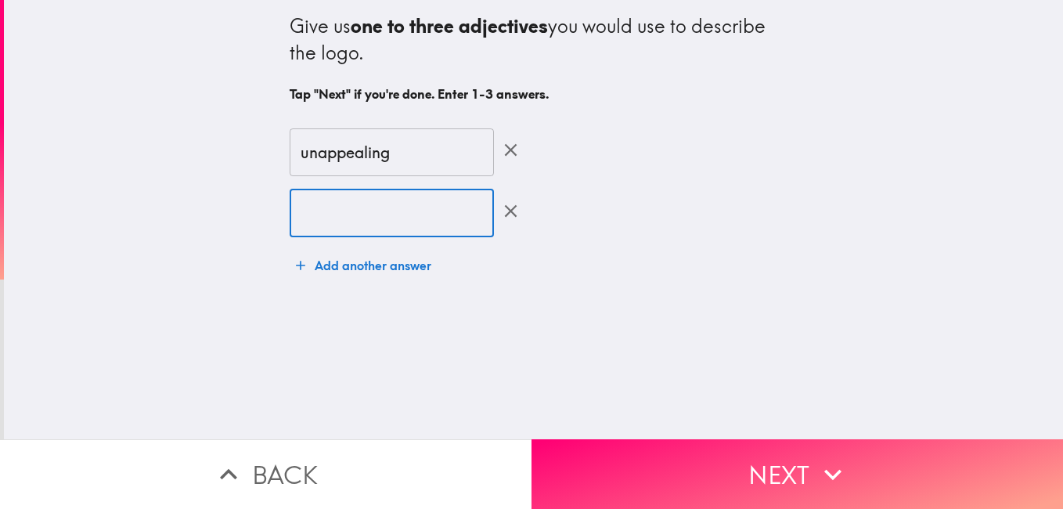
click at [346, 213] on input "text" at bounding box center [391, 213] width 204 height 49
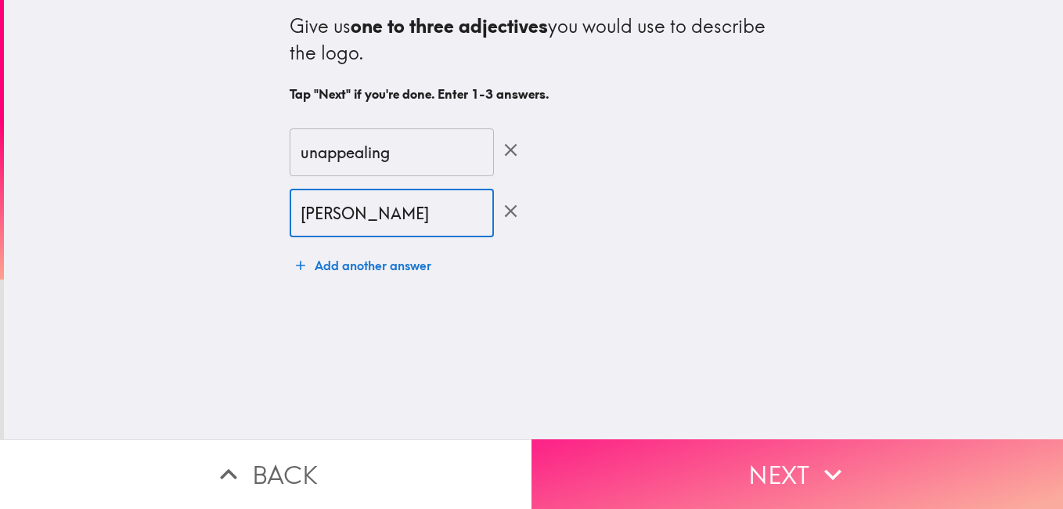
type input "[PERSON_NAME]"
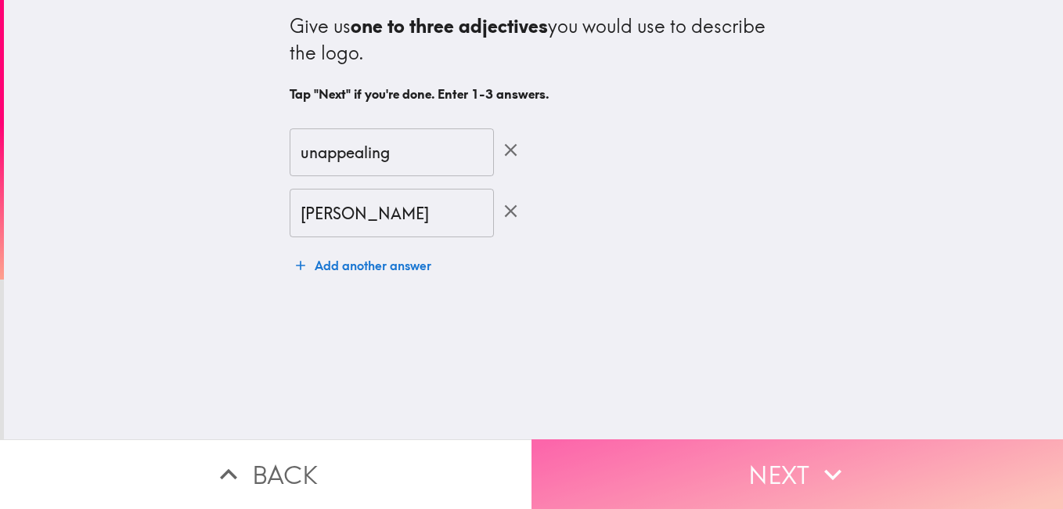
click at [781, 484] on button "Next" at bounding box center [796, 474] width 531 height 70
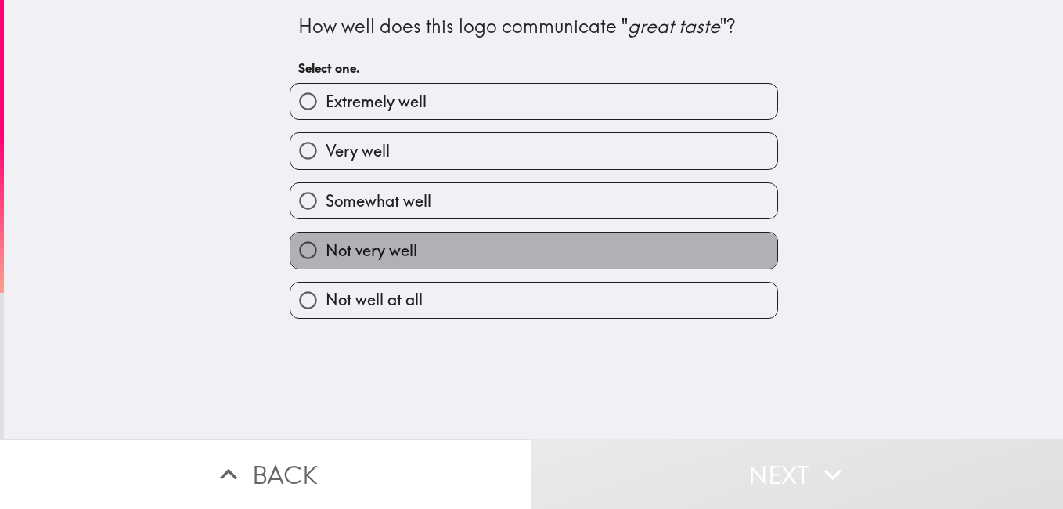
click at [554, 250] on label "Not very well" at bounding box center [533, 249] width 487 height 35
click at [325, 250] on input "Not very well" at bounding box center [307, 249] width 35 height 35
radio input "true"
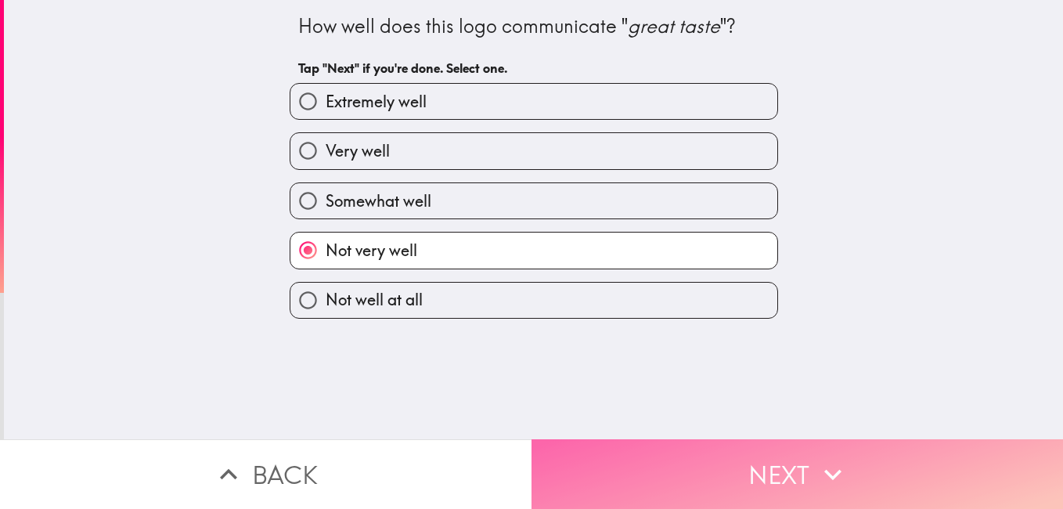
click at [750, 473] on button "Next" at bounding box center [796, 474] width 531 height 70
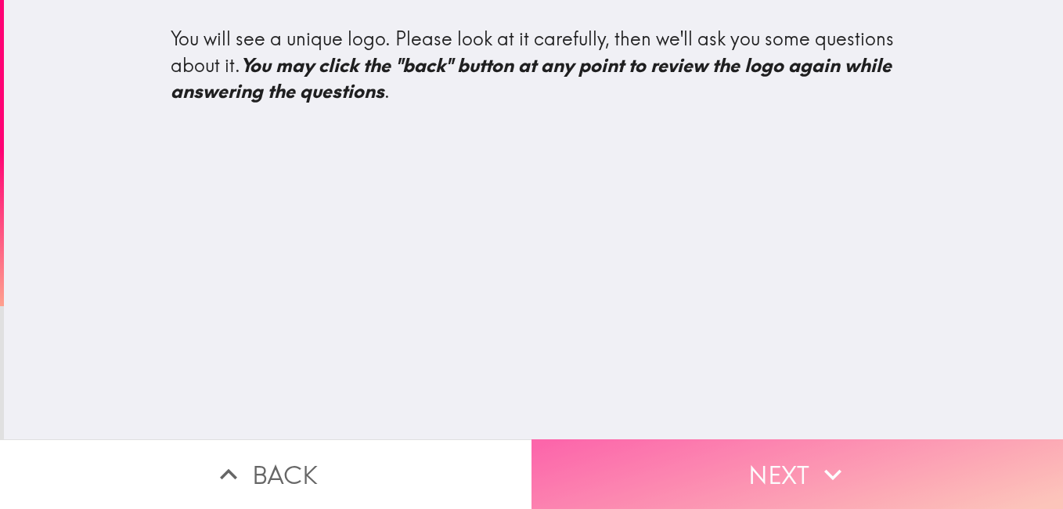
click at [761, 453] on button "Next" at bounding box center [796, 474] width 531 height 70
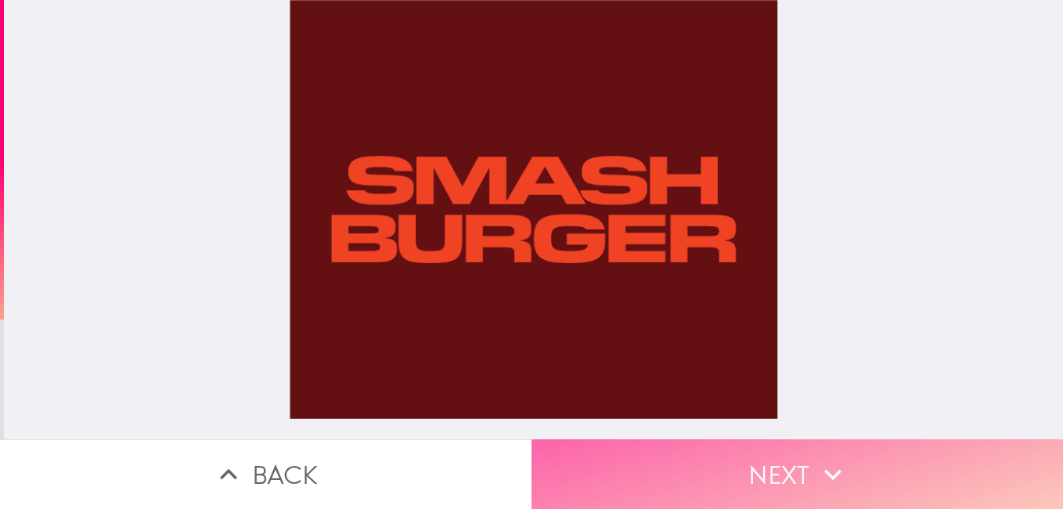
click at [788, 451] on button "Next" at bounding box center [796, 474] width 531 height 70
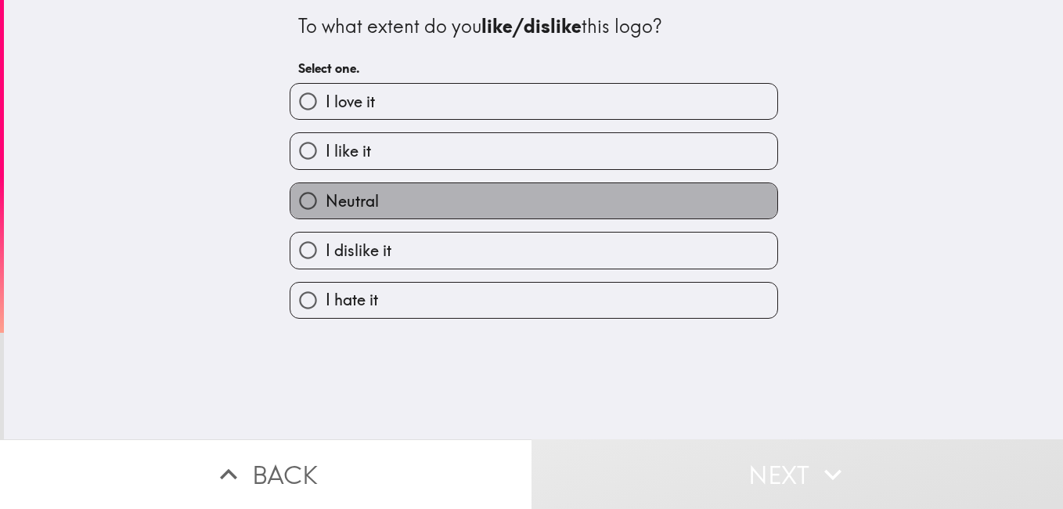
click at [486, 194] on label "Neutral" at bounding box center [533, 200] width 487 height 35
click at [325, 194] on input "Neutral" at bounding box center [307, 200] width 35 height 35
radio input "true"
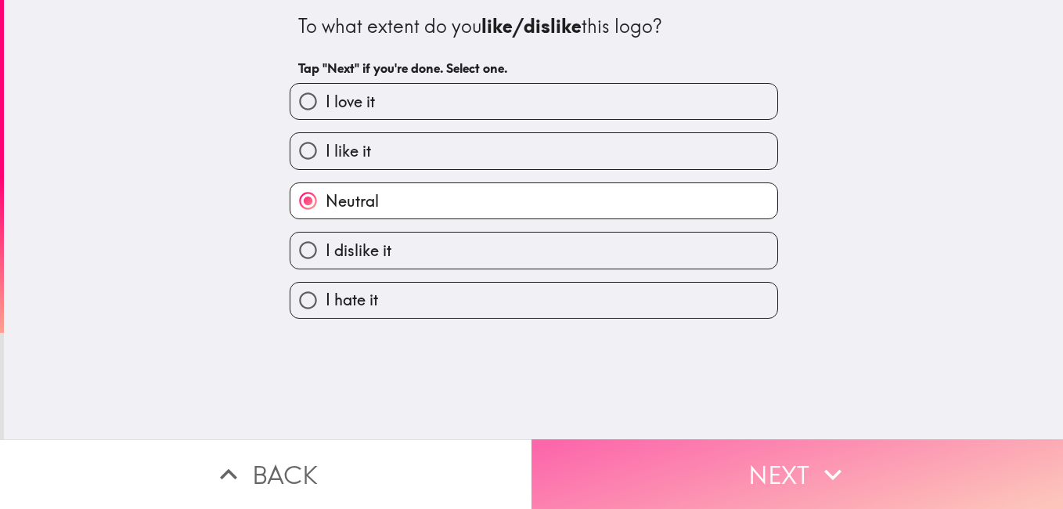
click at [753, 463] on button "Next" at bounding box center [796, 474] width 531 height 70
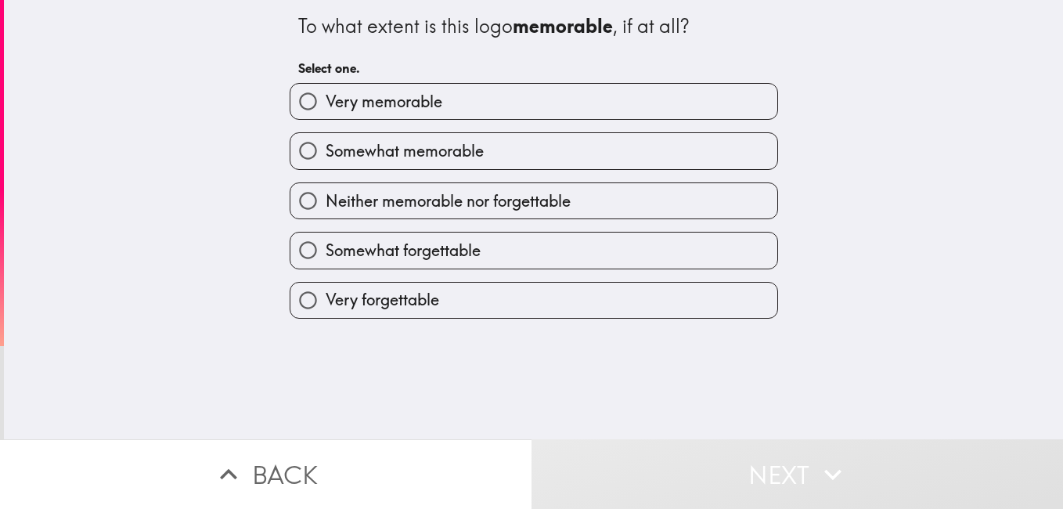
click at [528, 201] on span "Neither memorable nor forgettable" at bounding box center [447, 201] width 245 height 22
click at [325, 201] on input "Neither memorable nor forgettable" at bounding box center [307, 200] width 35 height 35
radio input "true"
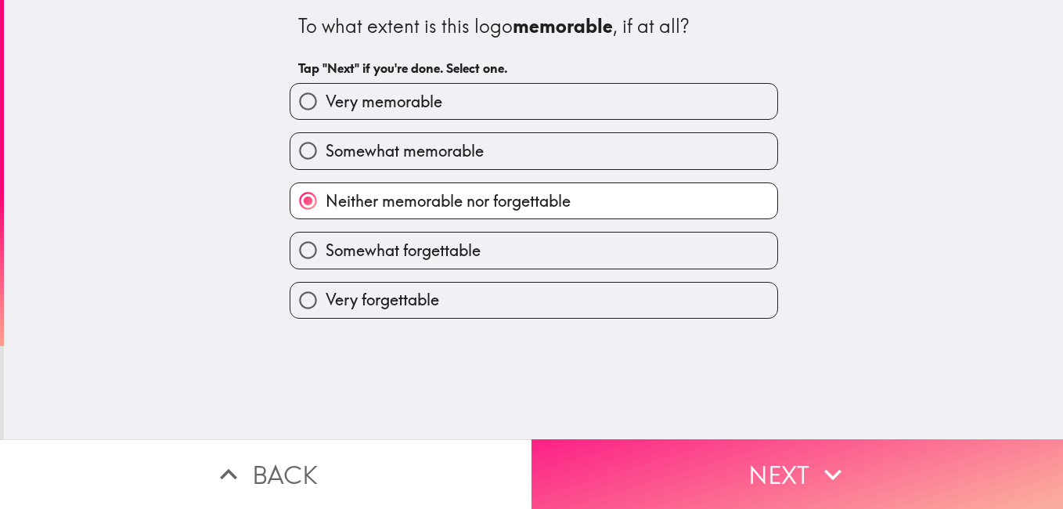
drag, startPoint x: 659, startPoint y: 412, endPoint x: 722, endPoint y: 450, distance: 73.7
click at [722, 450] on div "To what extent is this logo memorable , if at all? Tap "Next" if you're done. S…" at bounding box center [531, 254] width 1063 height 509
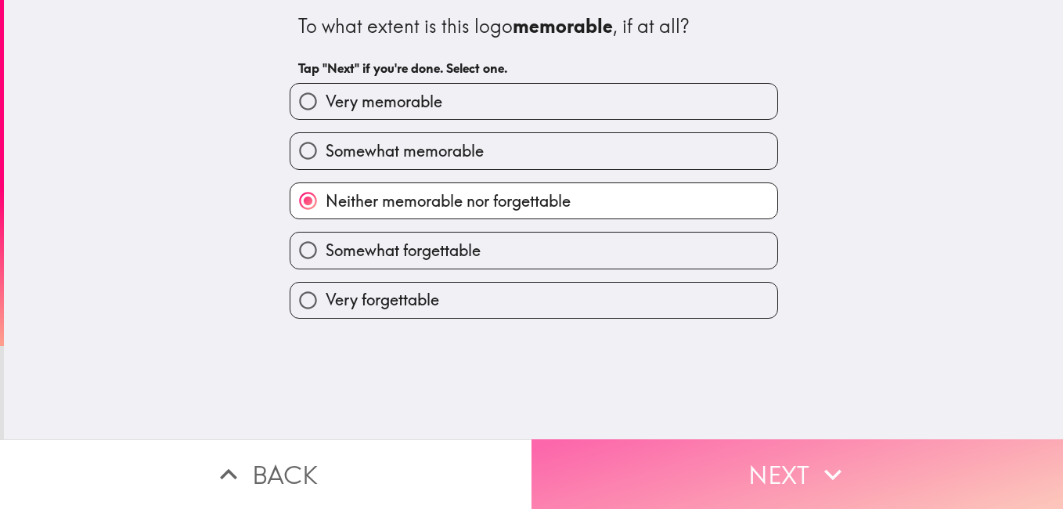
click at [722, 450] on button "Next" at bounding box center [796, 474] width 531 height 70
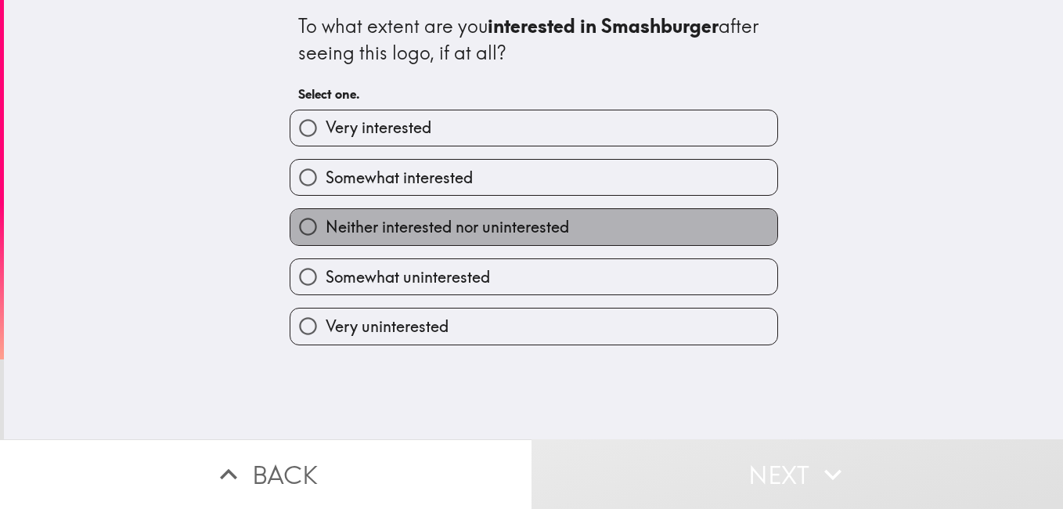
click at [602, 222] on label "Neither interested nor uninterested" at bounding box center [533, 226] width 487 height 35
click at [325, 222] on input "Neither interested nor uninterested" at bounding box center [307, 226] width 35 height 35
radio input "true"
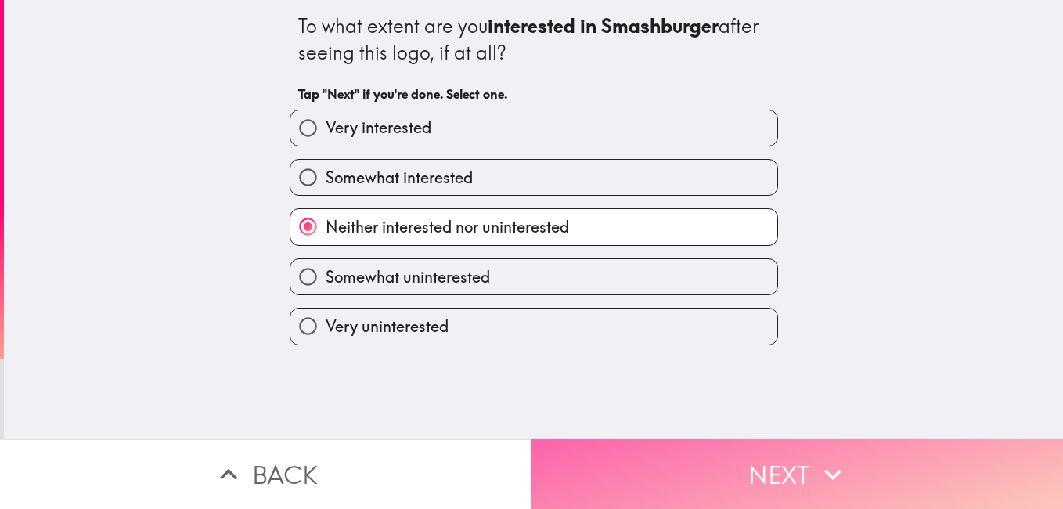
click at [735, 447] on button "Next" at bounding box center [796, 474] width 531 height 70
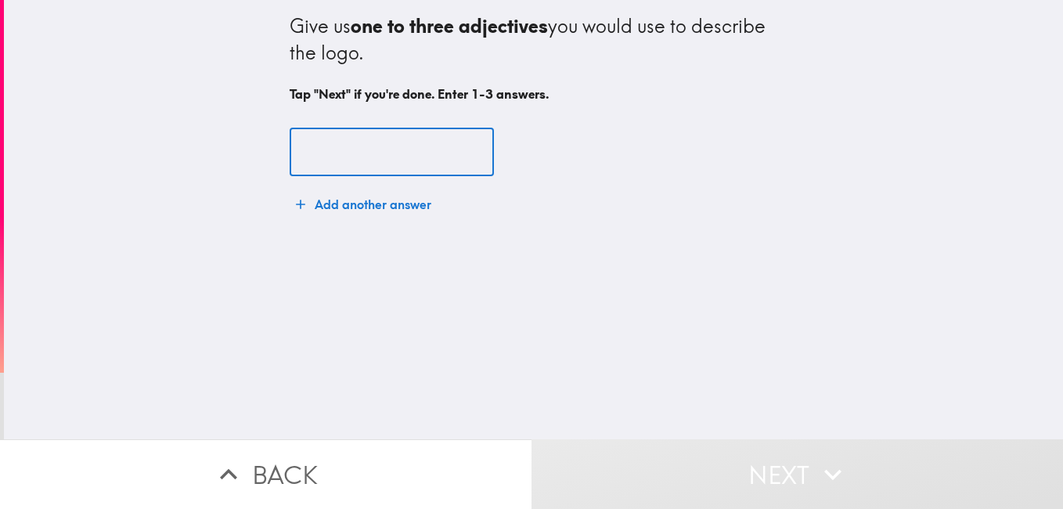
click at [375, 146] on input "text" at bounding box center [391, 152] width 204 height 49
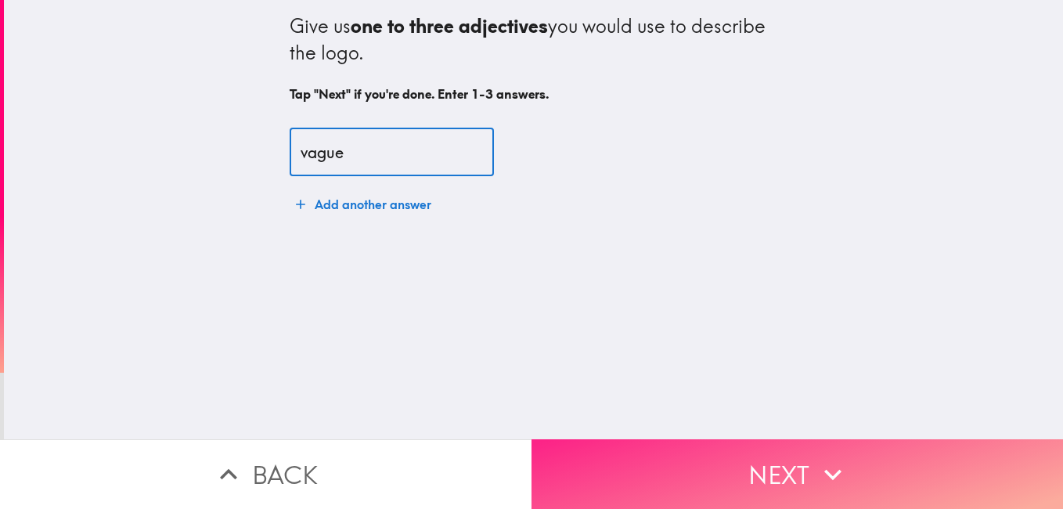
type input "vague"
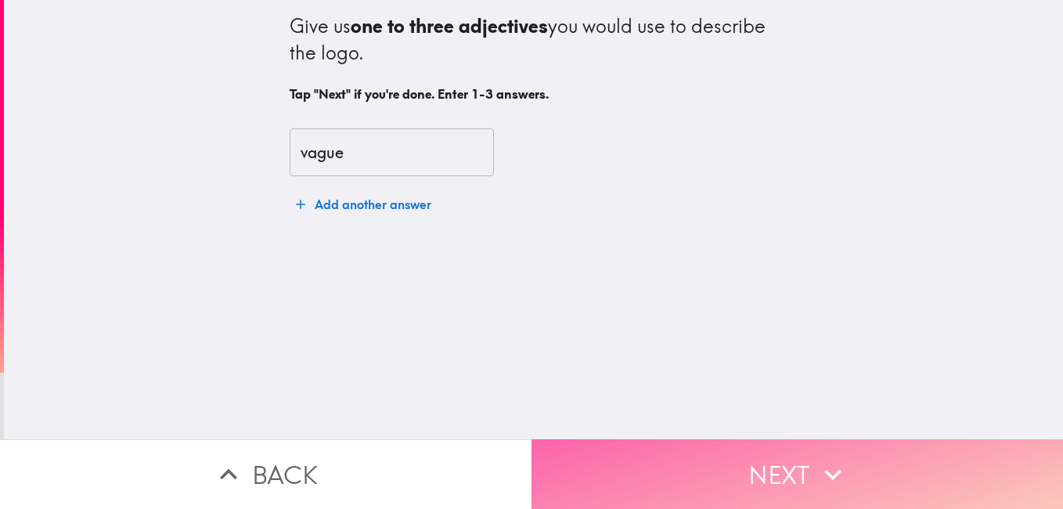
click at [768, 451] on button "Next" at bounding box center [796, 474] width 531 height 70
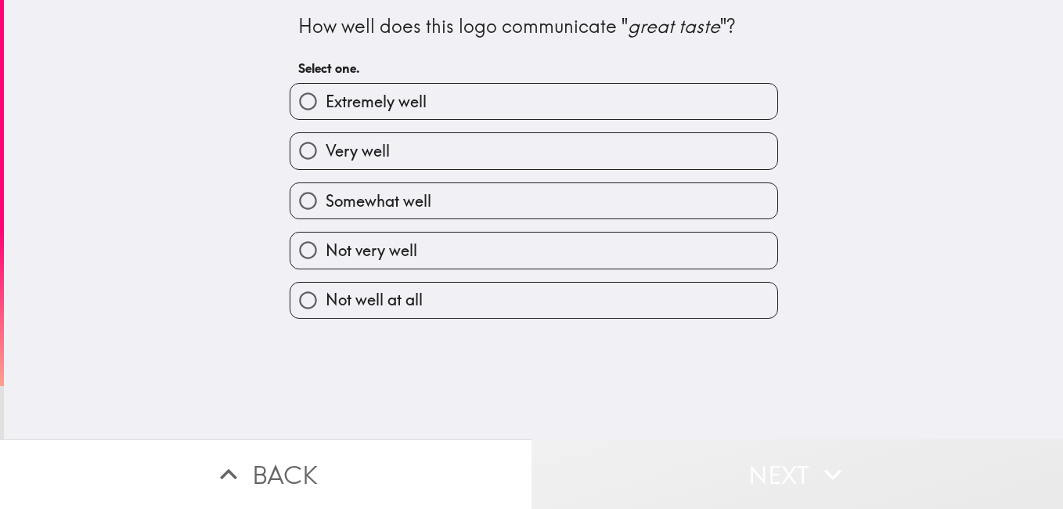
click at [771, 455] on button "Next" at bounding box center [796, 474] width 531 height 70
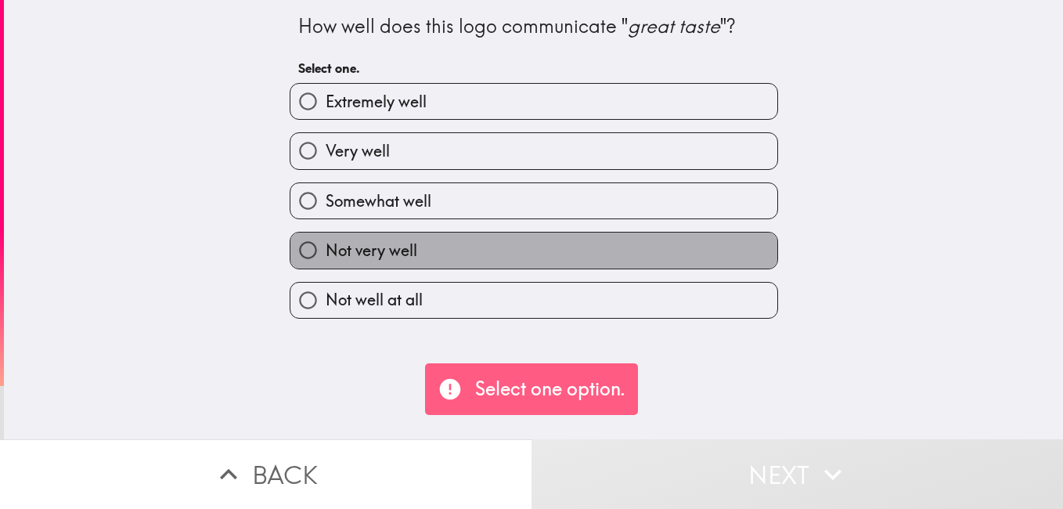
click at [570, 261] on label "Not very well" at bounding box center [533, 249] width 487 height 35
click at [325, 261] on input "Not very well" at bounding box center [307, 249] width 35 height 35
radio input "true"
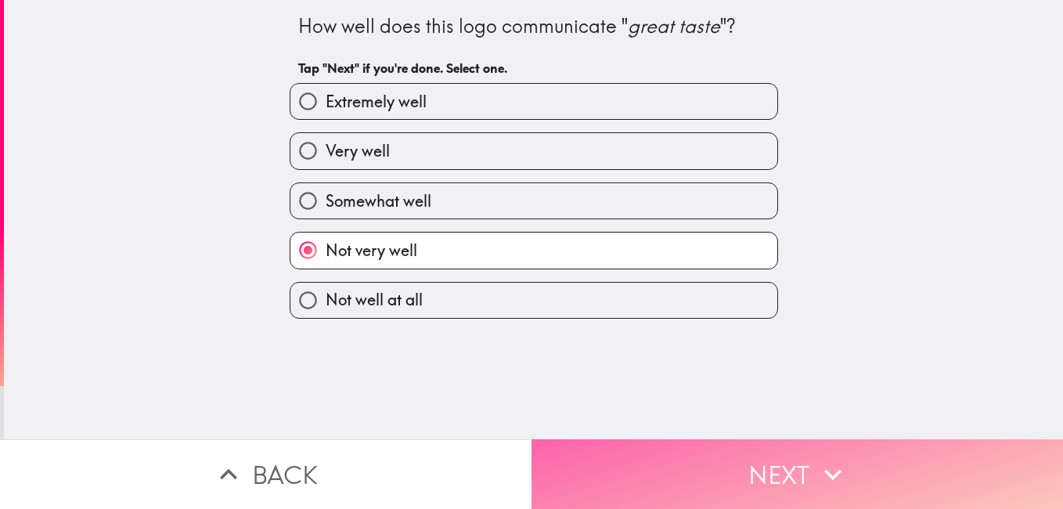
click at [700, 473] on button "Next" at bounding box center [796, 474] width 531 height 70
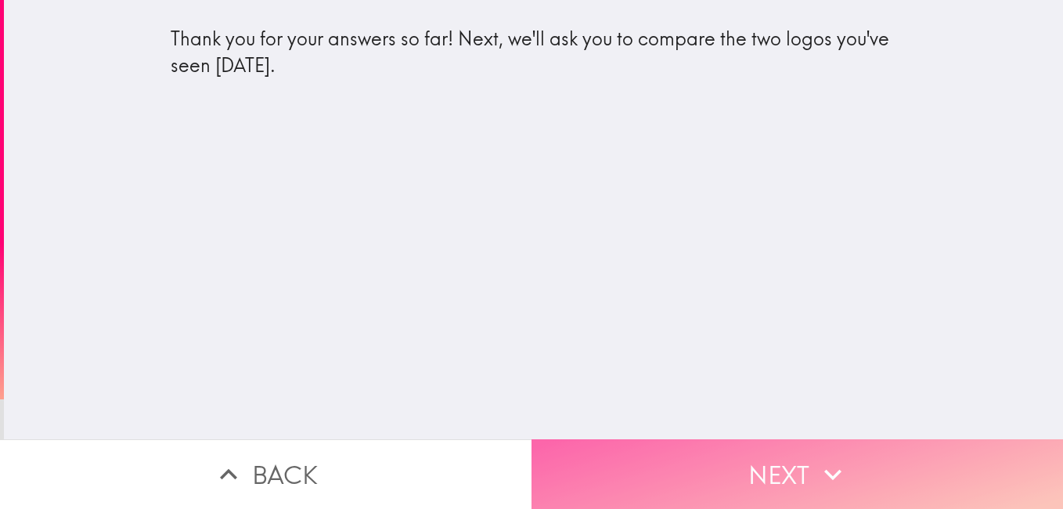
click at [759, 460] on button "Next" at bounding box center [796, 474] width 531 height 70
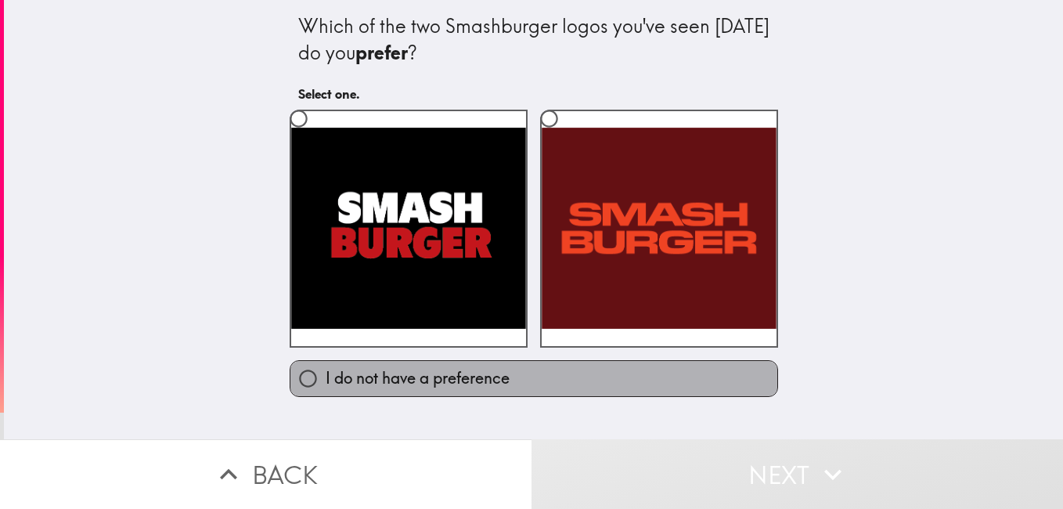
click at [396, 375] on span "I do not have a preference" at bounding box center [417, 378] width 184 height 22
click at [325, 375] on input "I do not have a preference" at bounding box center [307, 378] width 35 height 35
radio input "true"
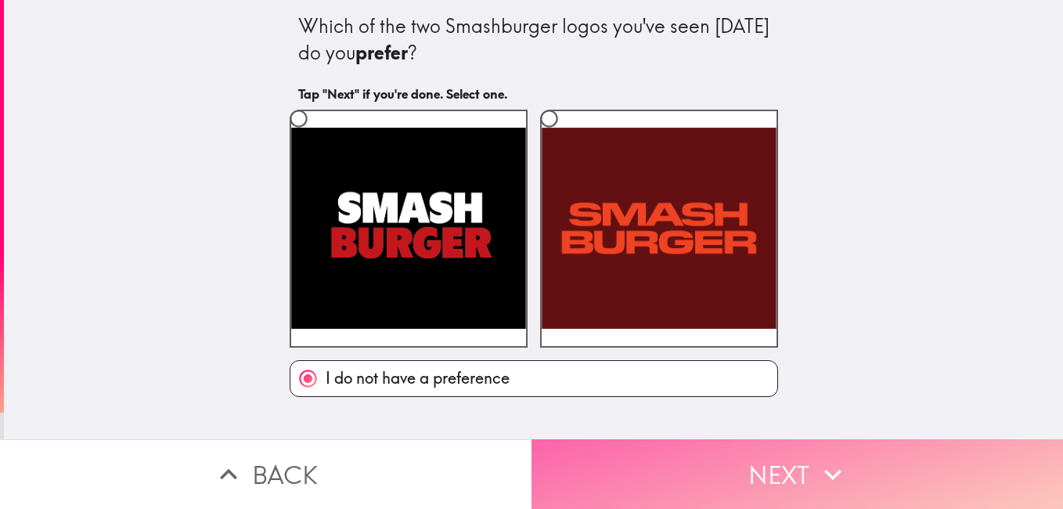
click at [844, 458] on button "Next" at bounding box center [796, 474] width 531 height 70
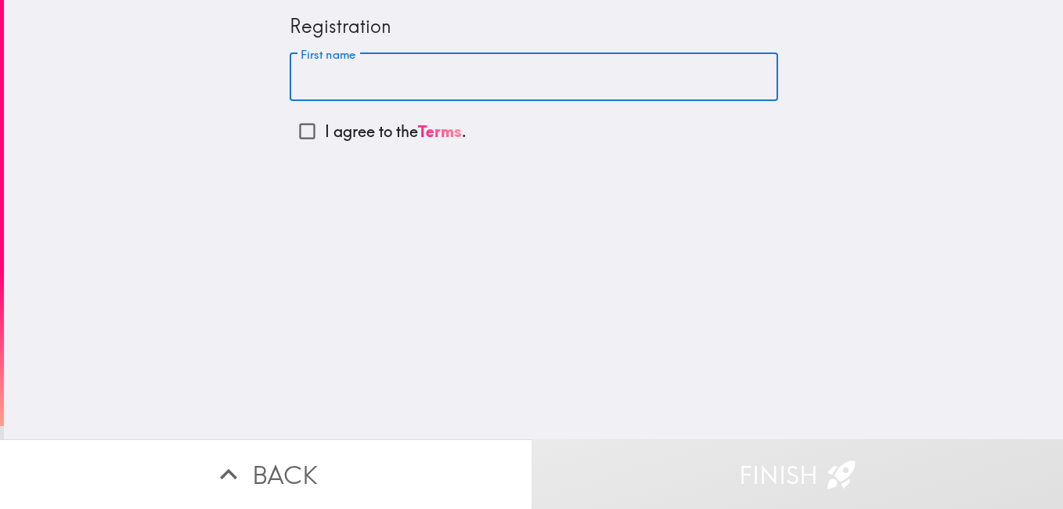
click at [420, 81] on input "First name" at bounding box center [533, 77] width 488 height 49
type input "S"
click at [350, 80] on input "First name" at bounding box center [533, 77] width 488 height 49
type input "[PERSON_NAME]"
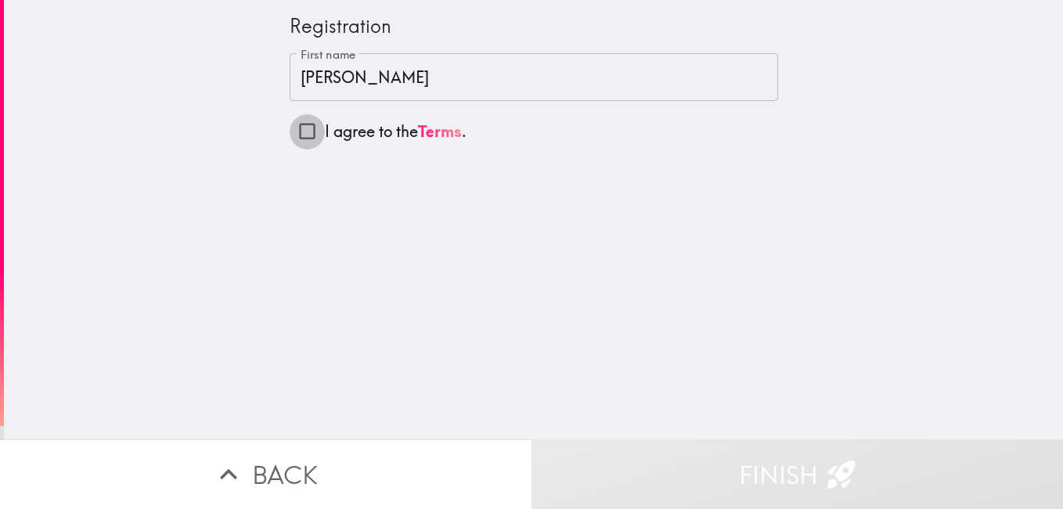
click at [296, 131] on input "I agree to the Terms ." at bounding box center [306, 130] width 35 height 35
checkbox input "true"
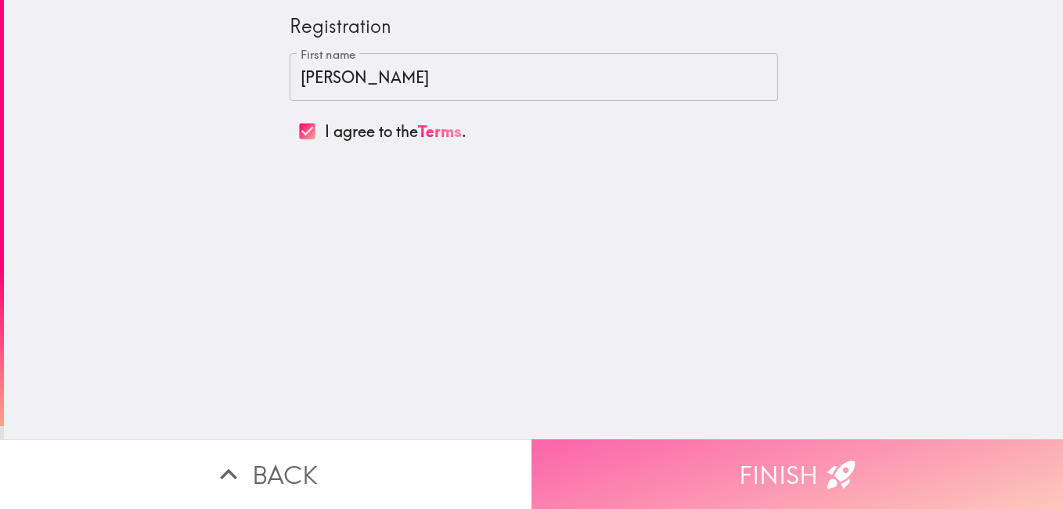
click at [865, 484] on button "Finish" at bounding box center [796, 474] width 531 height 70
